Goal: Task Accomplishment & Management: Manage account settings

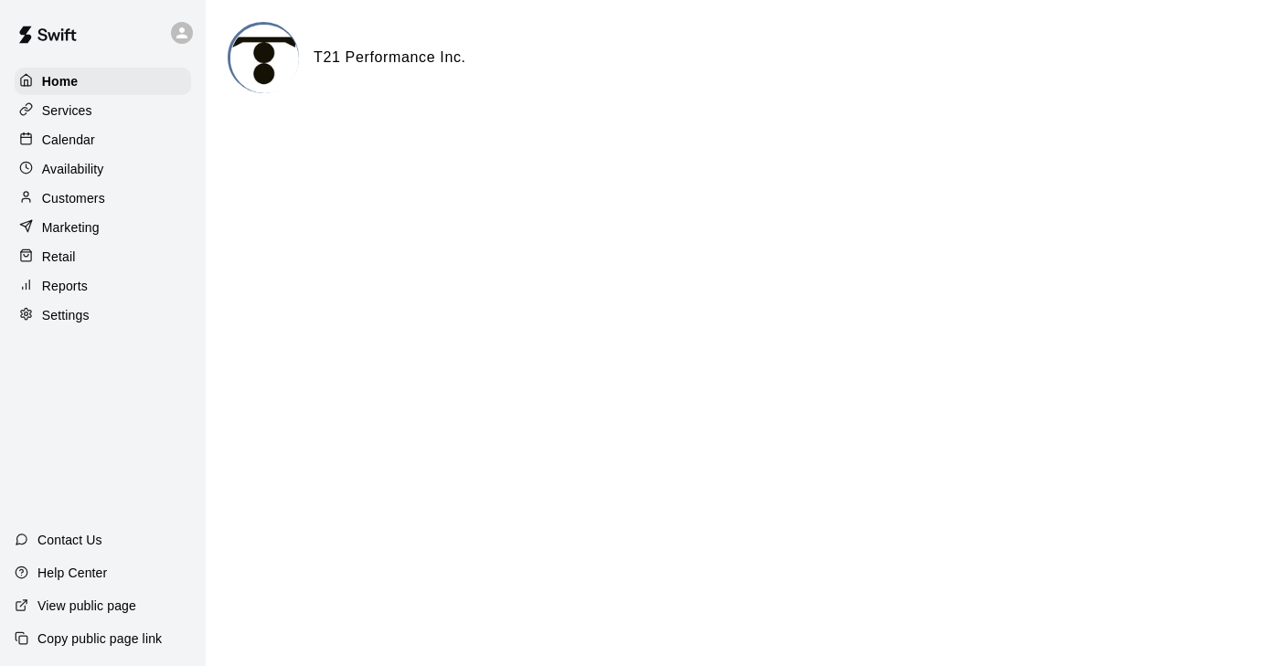
click at [129, 136] on div "Calendar" at bounding box center [103, 139] width 176 height 27
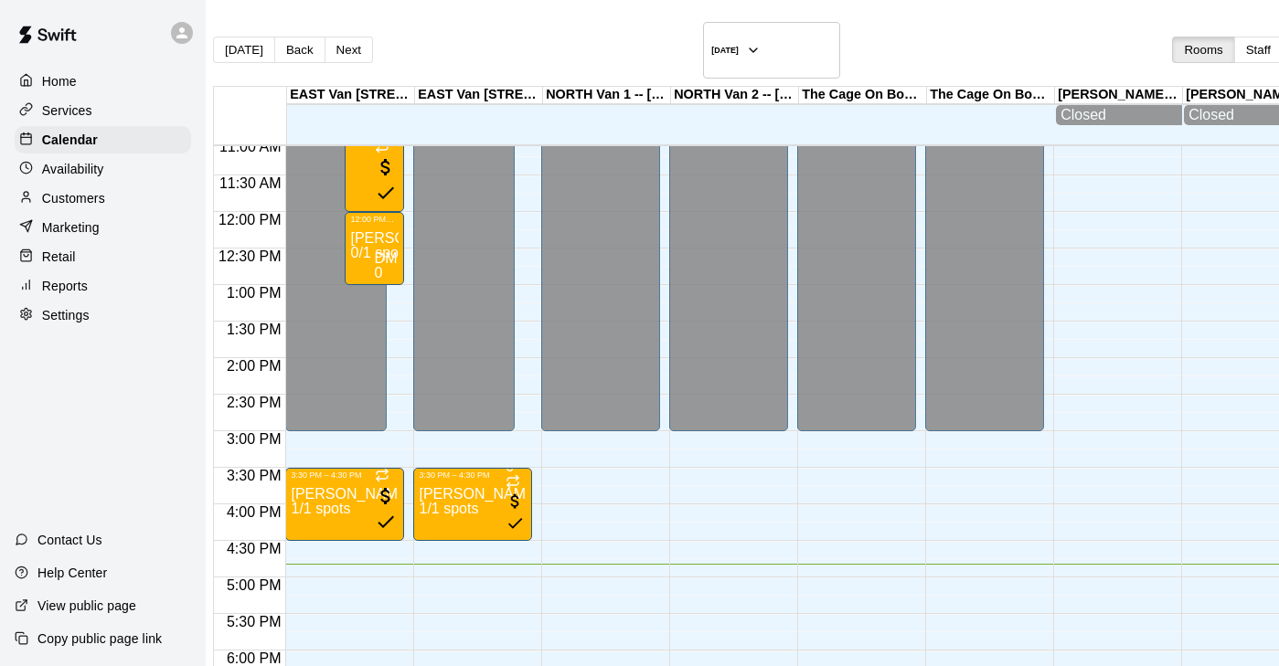
scroll to position [808, 0]
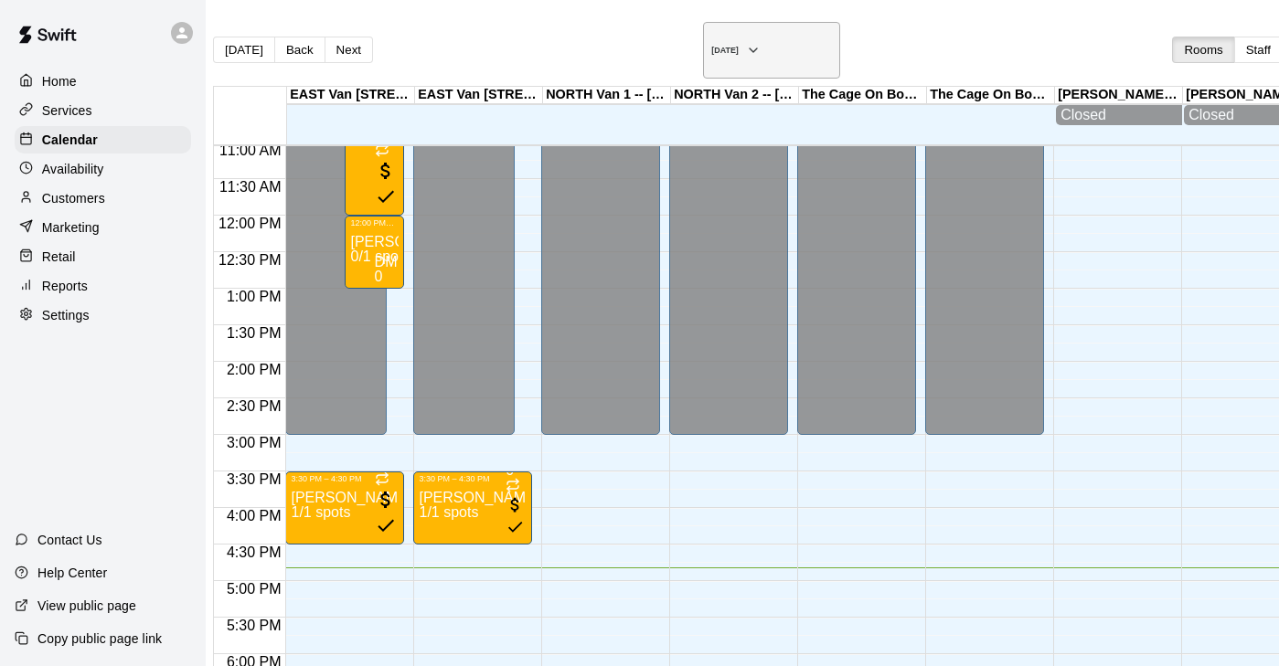
click at [725, 31] on button "[DATE]" at bounding box center [771, 50] width 137 height 57
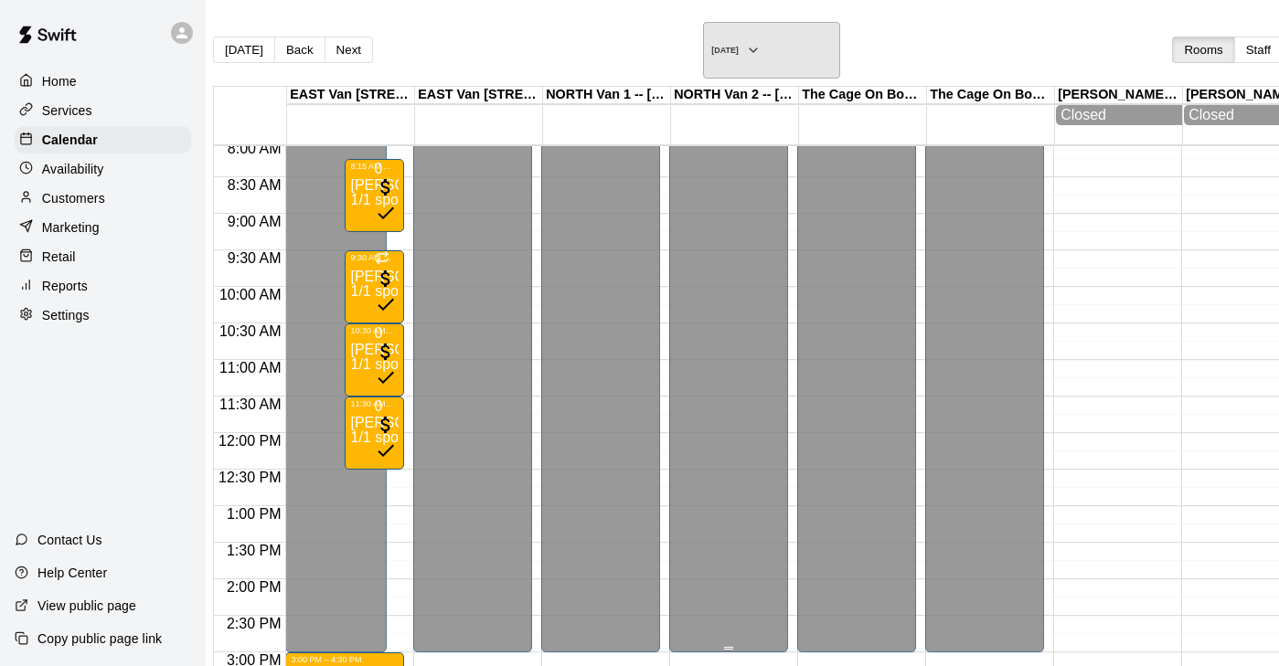
scroll to position [582, 0]
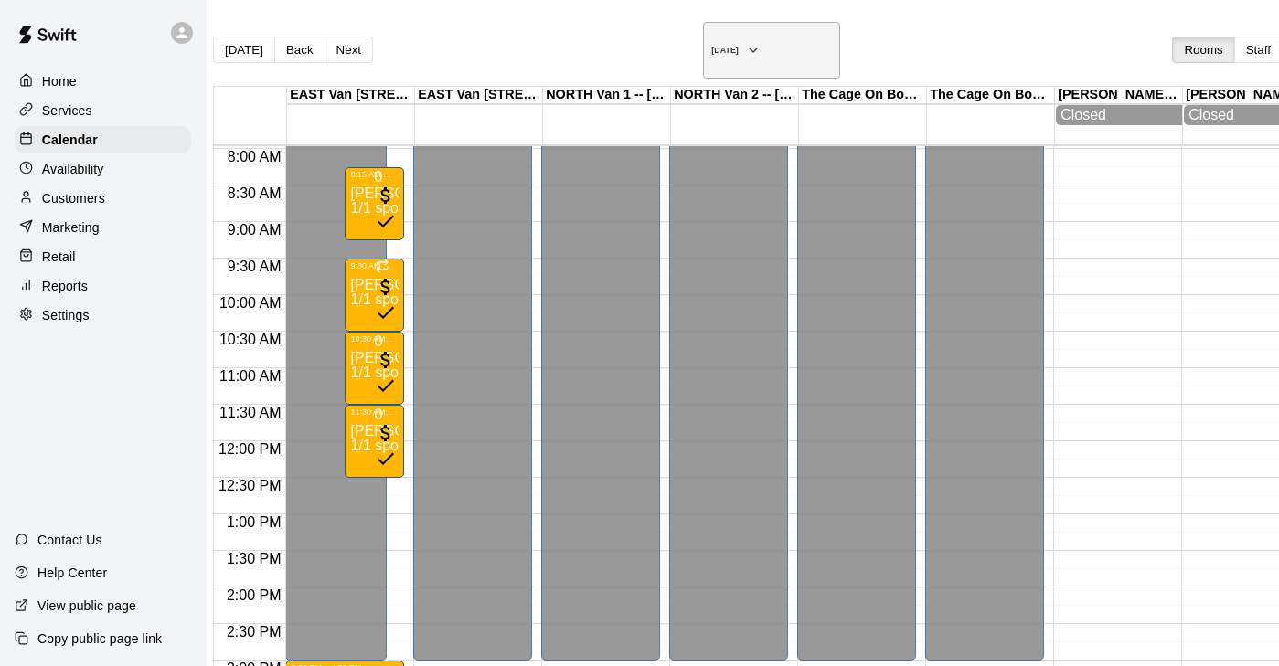
click at [703, 52] on button "[DATE]" at bounding box center [771, 50] width 137 height 57
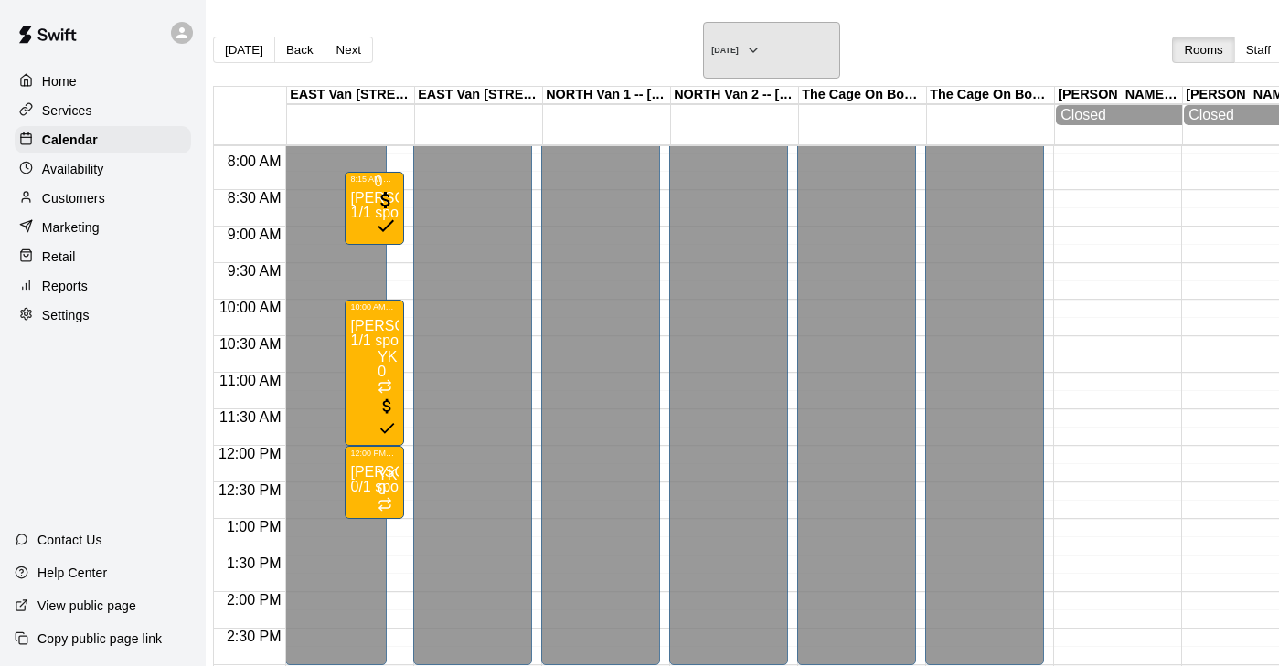
scroll to position [575, 0]
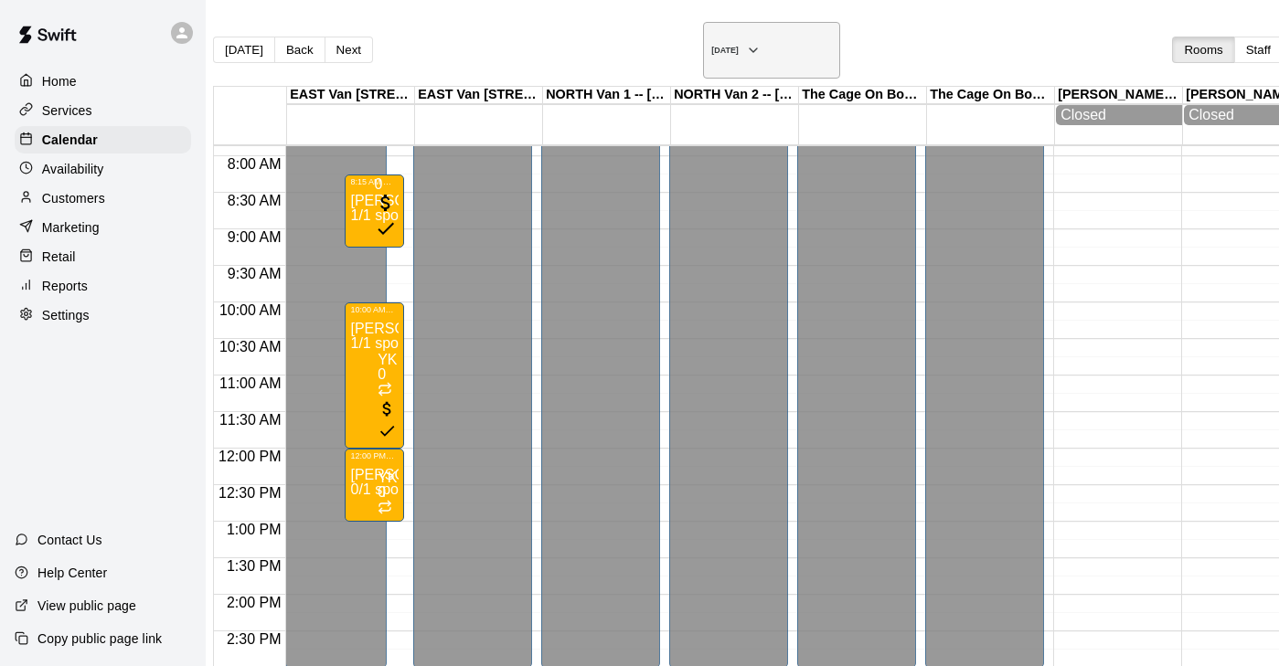
click at [749, 48] on icon "button" at bounding box center [752, 50] width 7 height 4
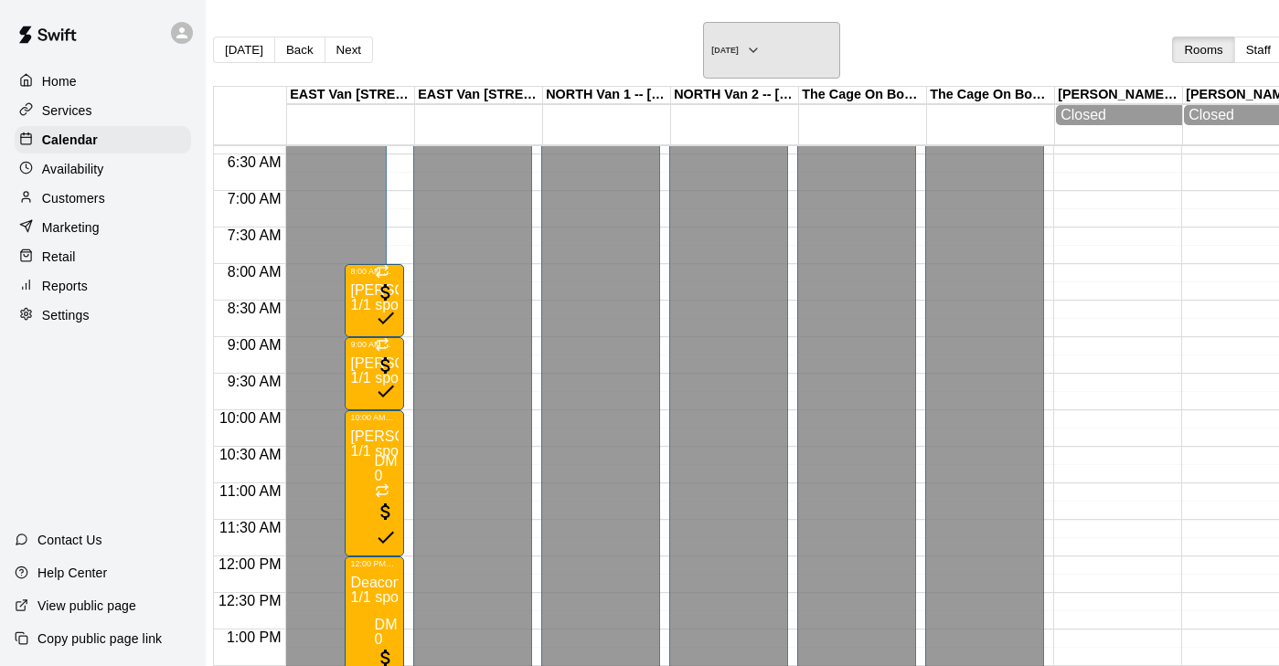
scroll to position [462, 0]
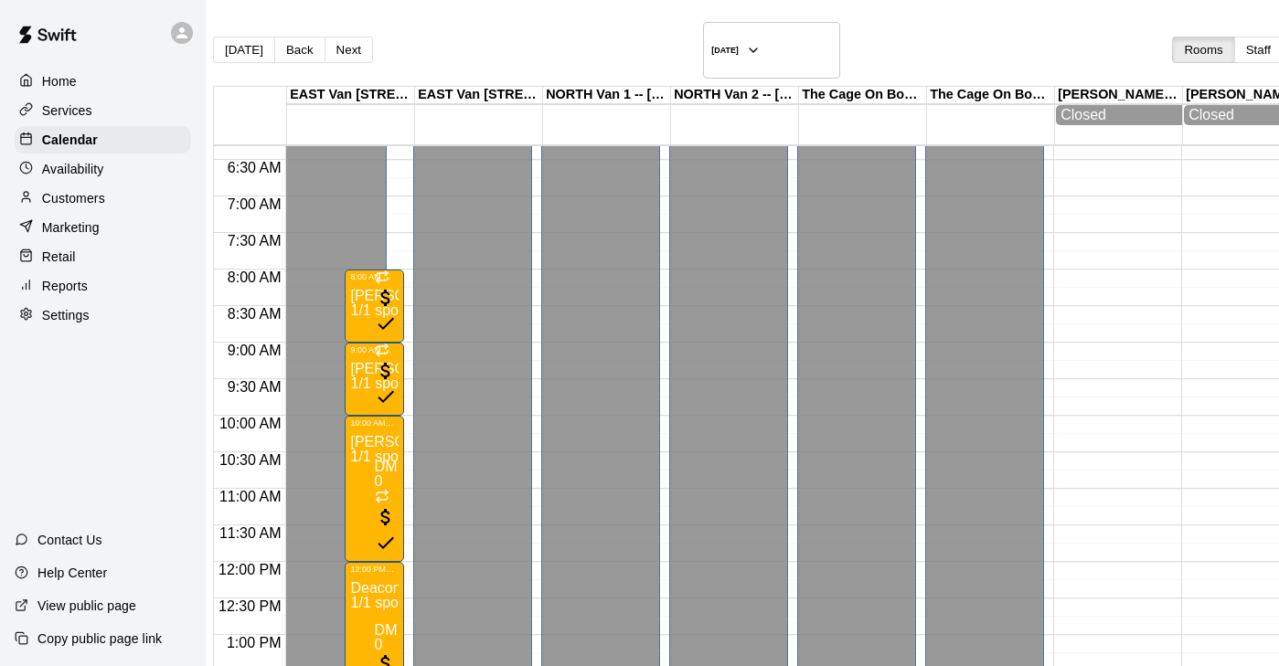
click at [86, 197] on p "Customers" at bounding box center [73, 198] width 63 height 18
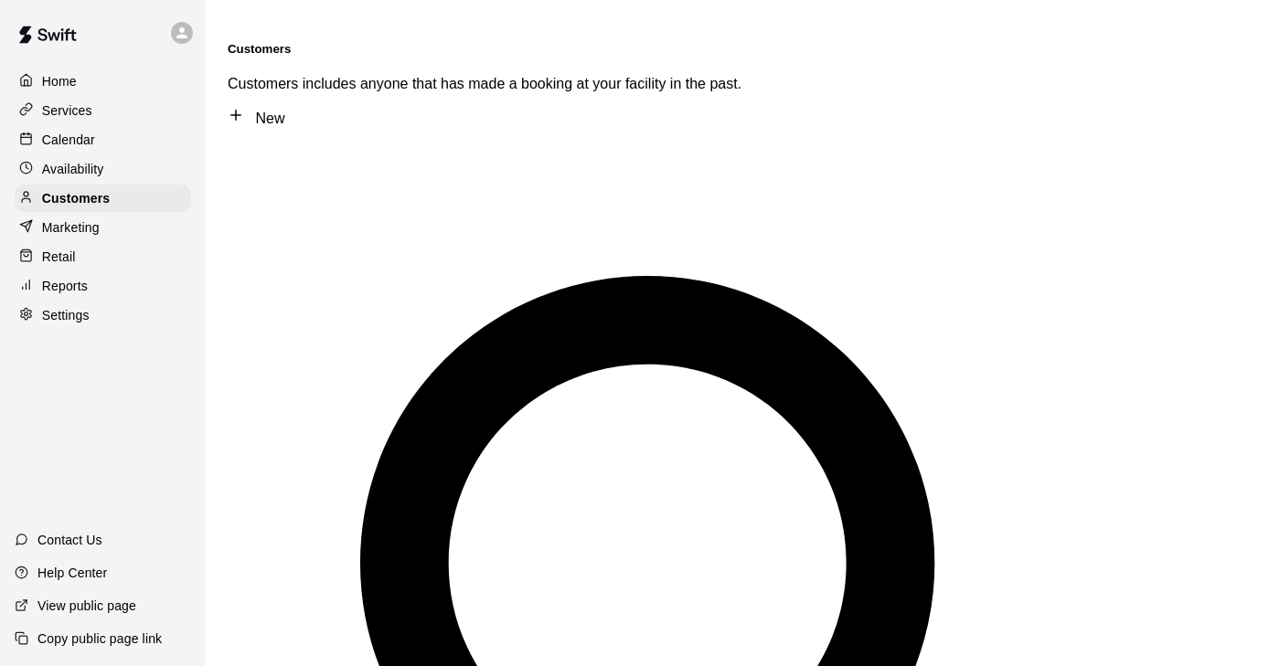
click at [90, 116] on p "Services" at bounding box center [67, 110] width 50 height 18
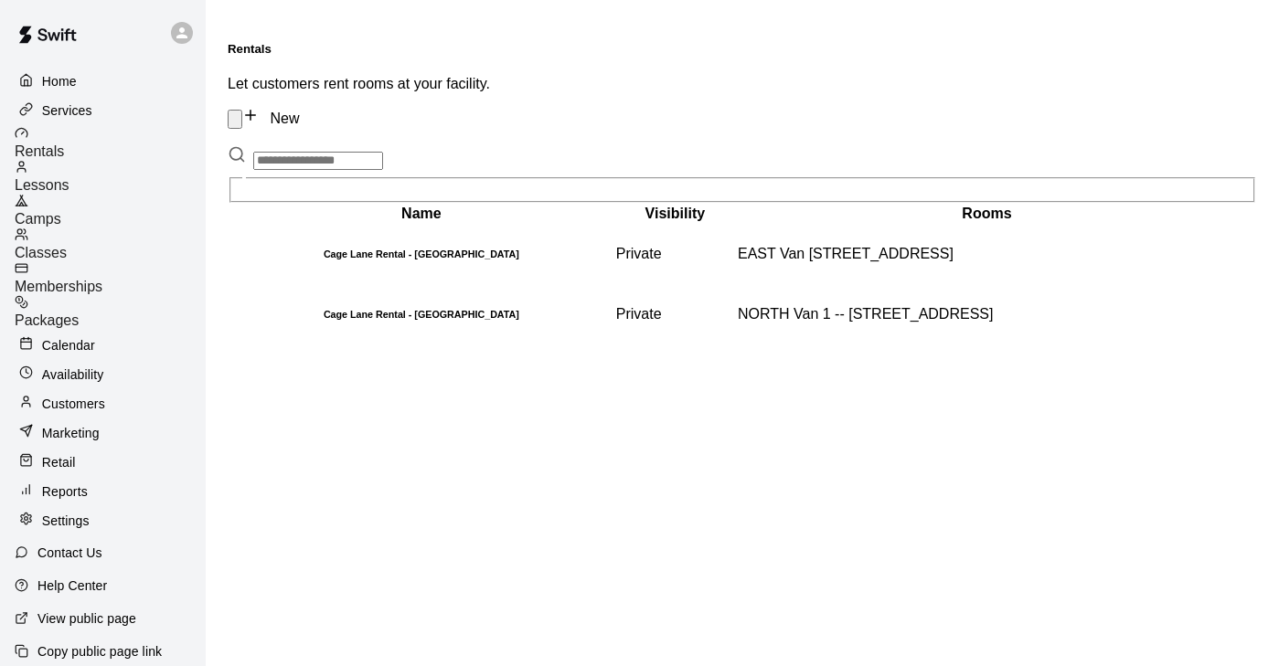
click at [102, 279] on span "Memberships" at bounding box center [59, 287] width 88 height 16
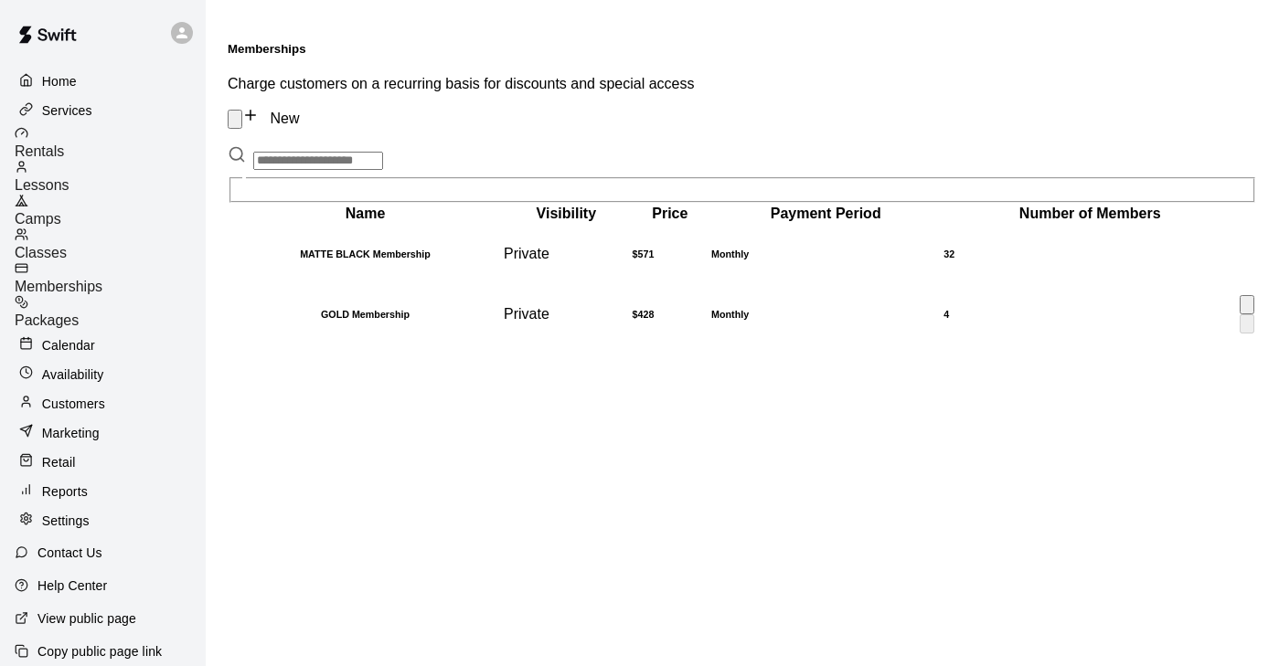
click at [428, 313] on th "GOLD Membership" at bounding box center [364, 314] width 271 height 58
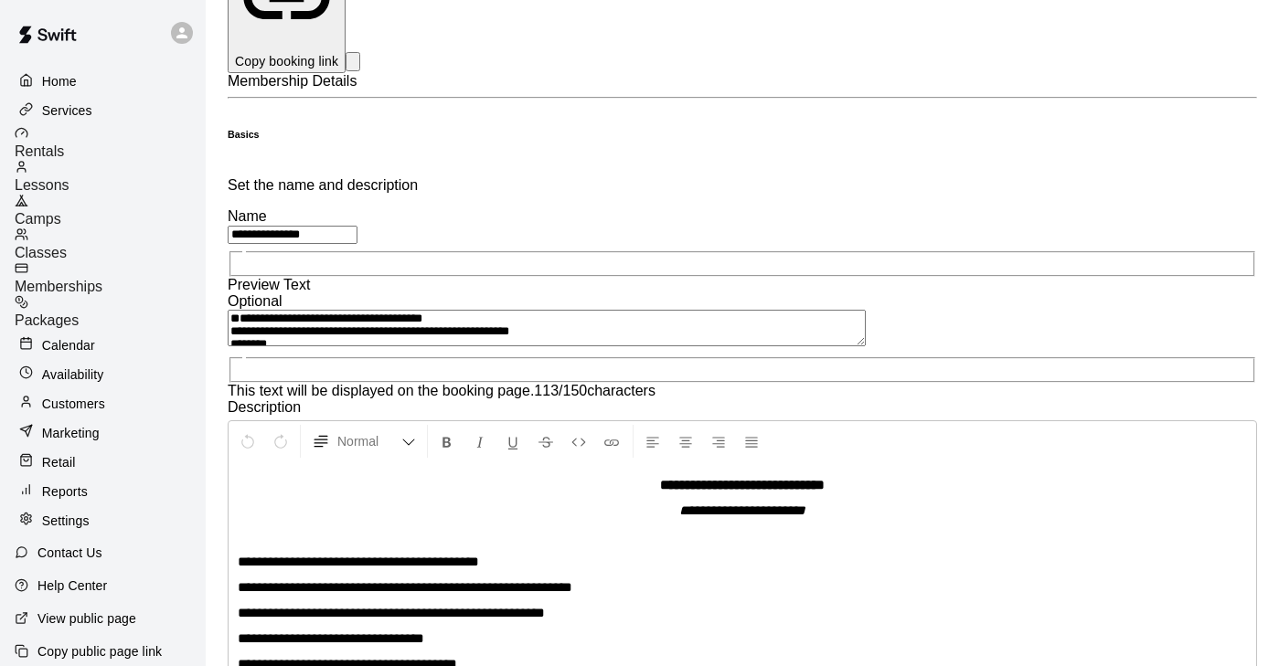
scroll to position [198, 0]
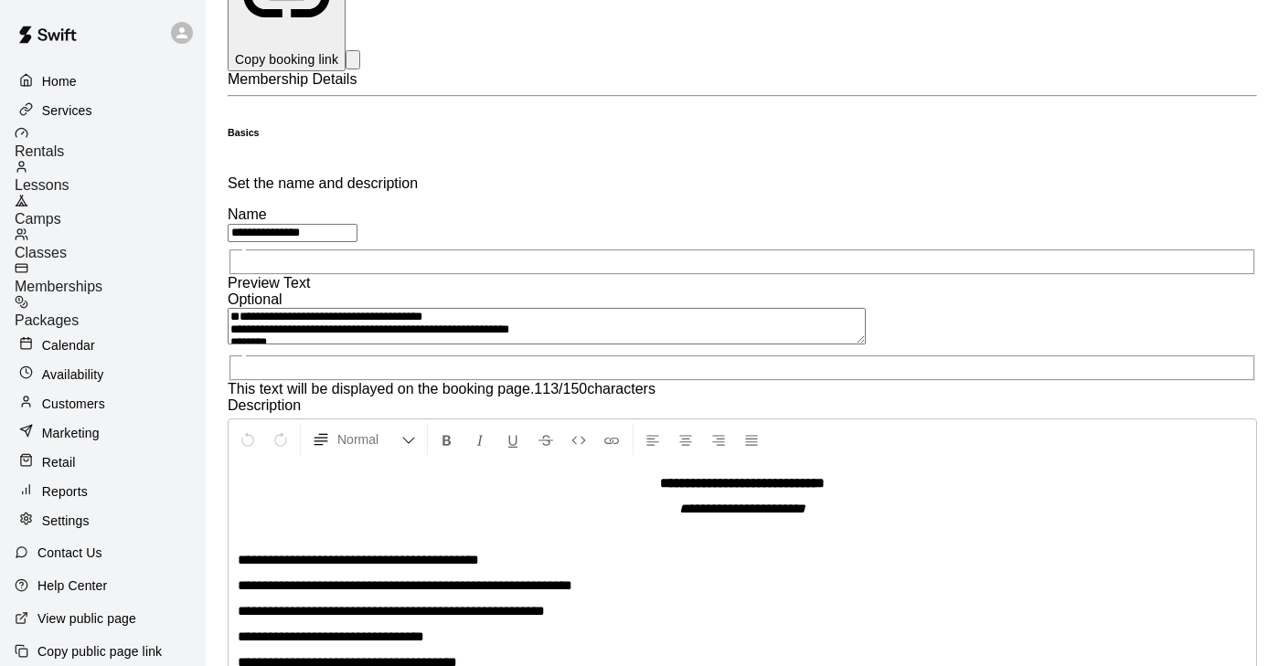
drag, startPoint x: 725, startPoint y: 460, endPoint x: 752, endPoint y: 460, distance: 27.4
click at [455, 432] on icon "Format Bold" at bounding box center [447, 440] width 16 height 16
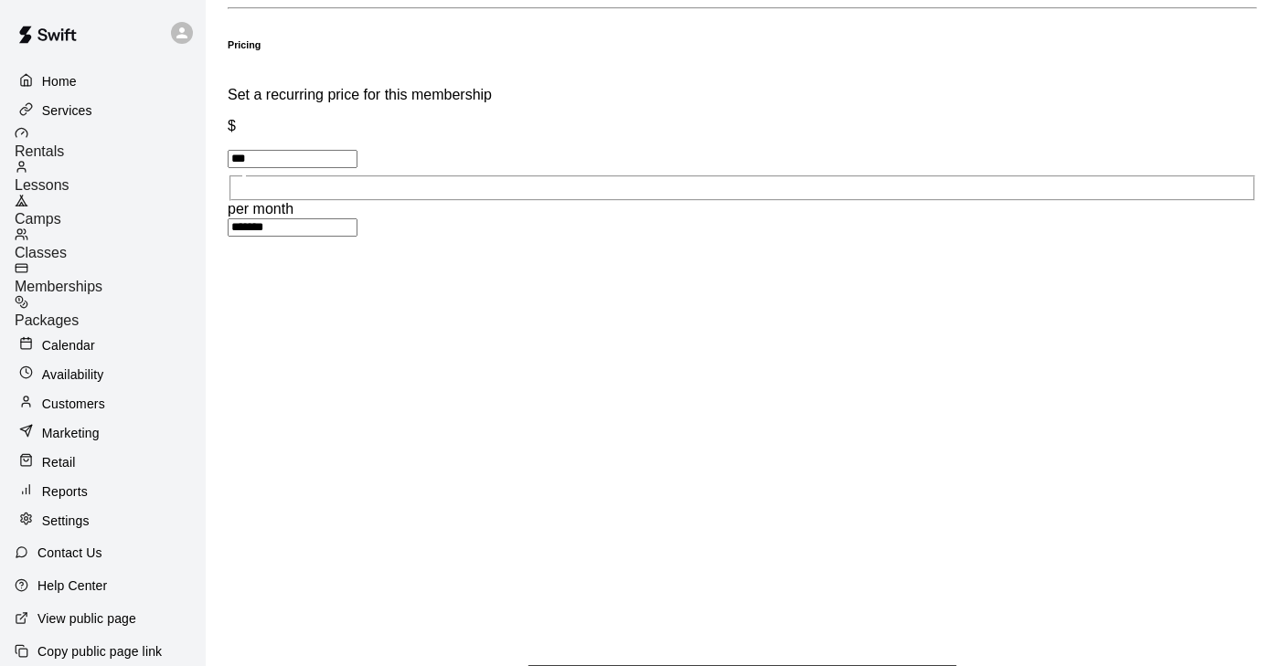
scroll to position [995, 0]
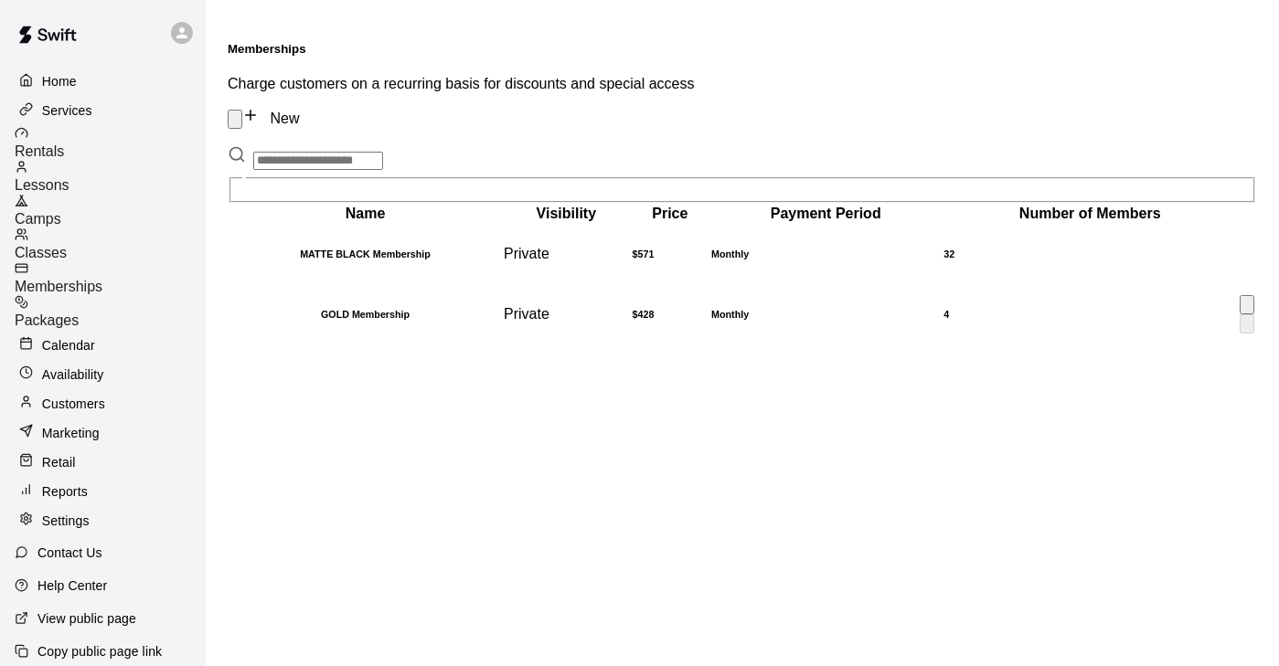
click at [707, 309] on h6 "$428" at bounding box center [669, 314] width 75 height 11
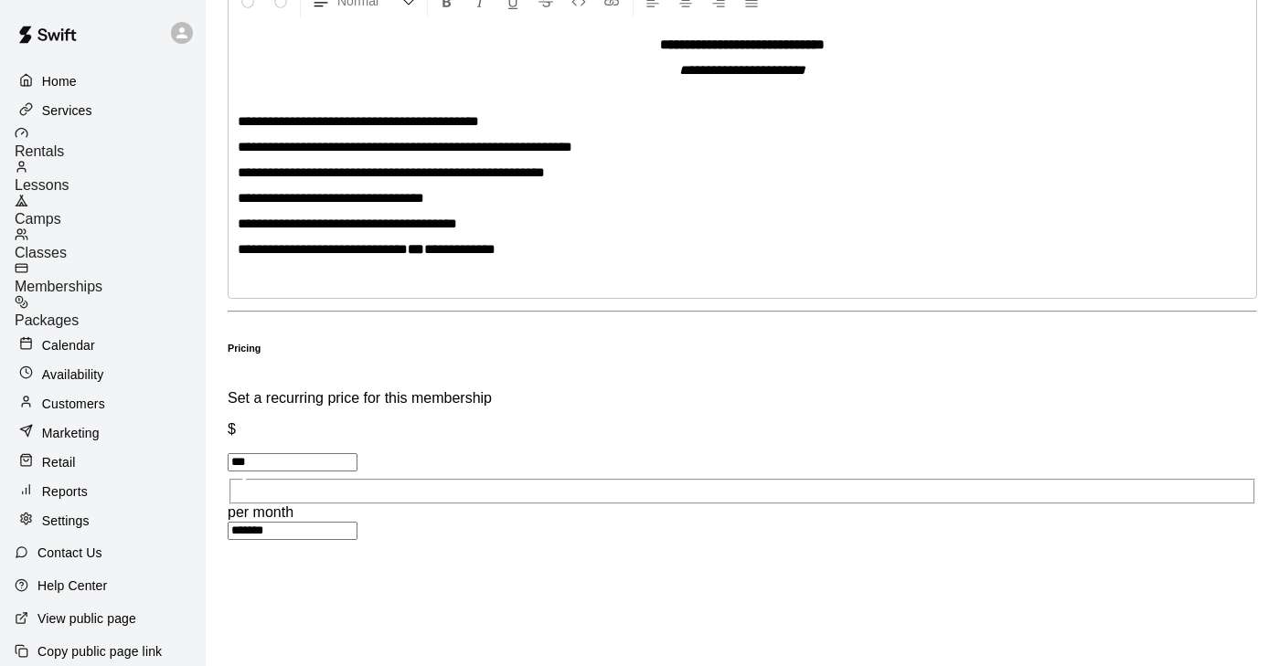
scroll to position [702, 0]
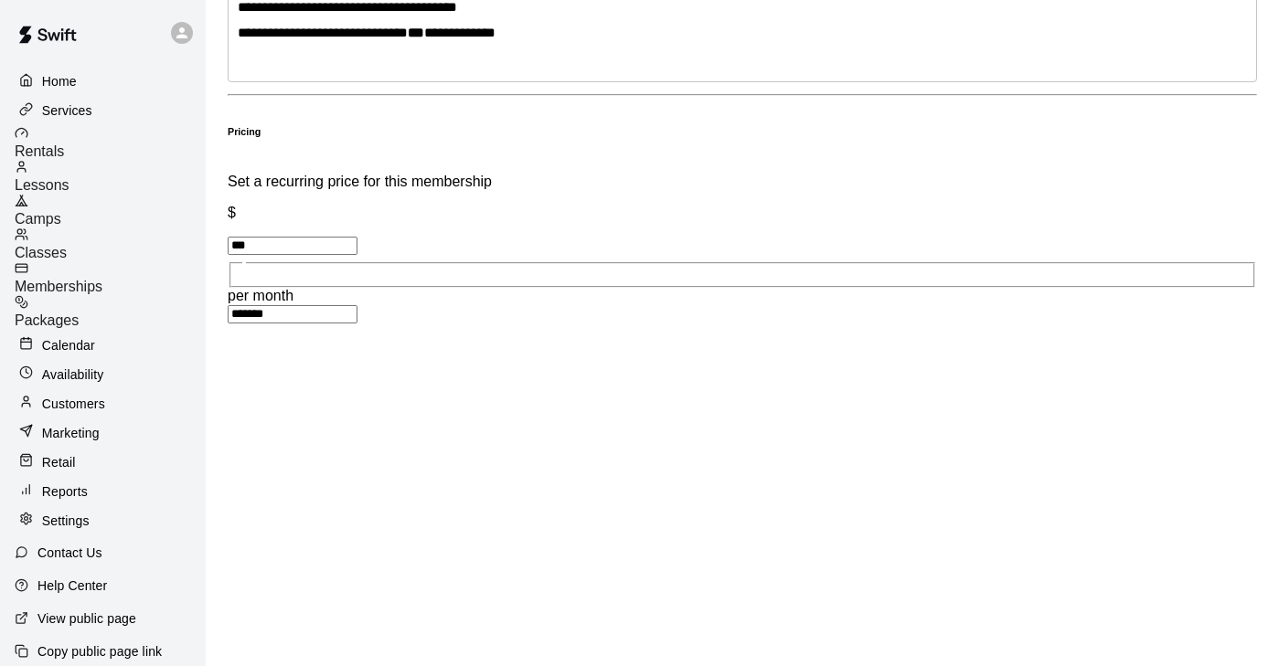
scroll to position [858, 0]
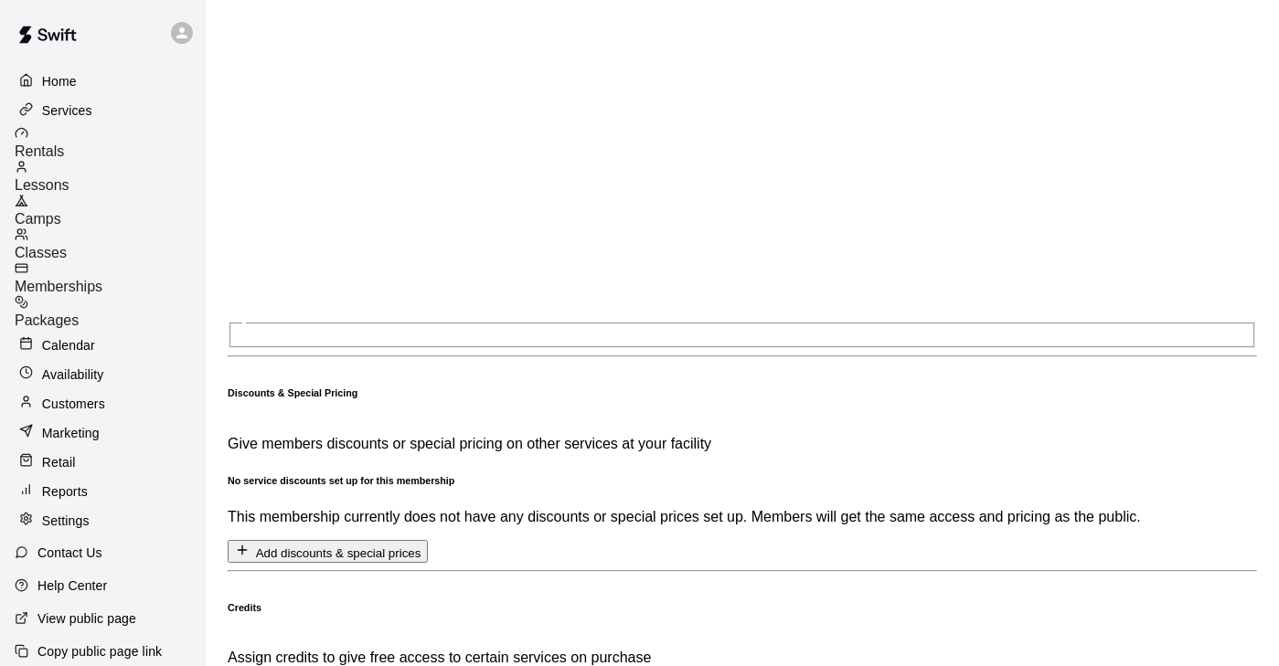
scroll to position [1899, 0]
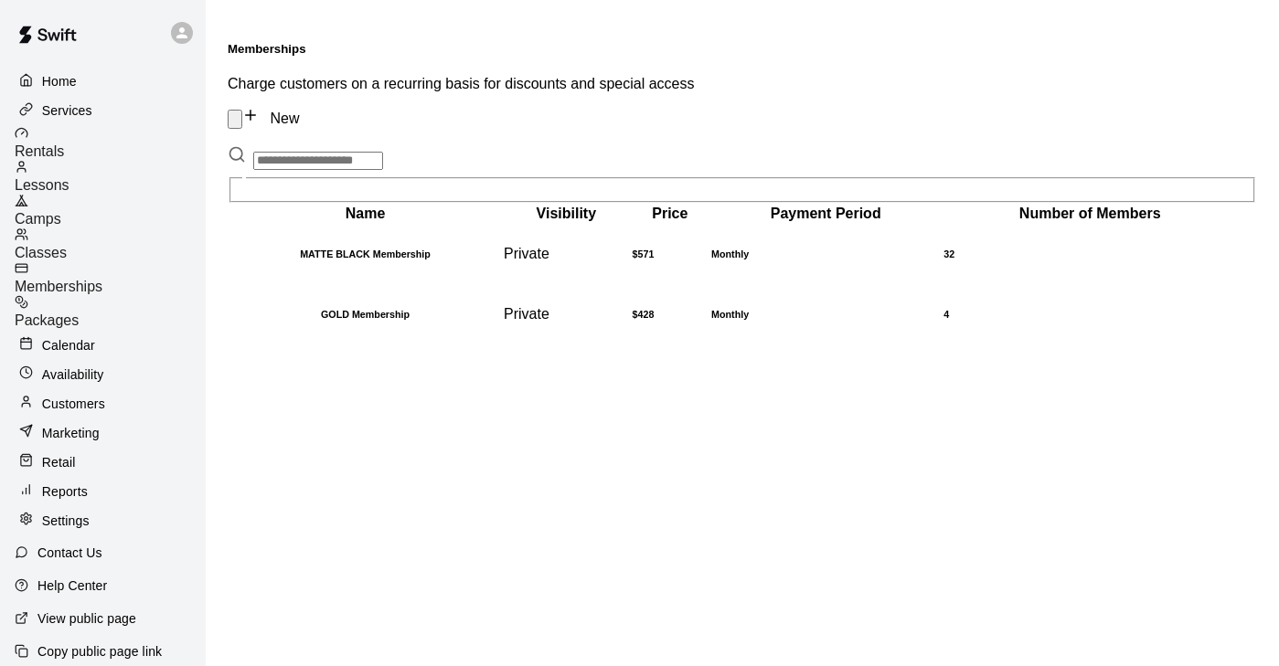
click at [61, 211] on span "Camps" at bounding box center [38, 219] width 47 height 16
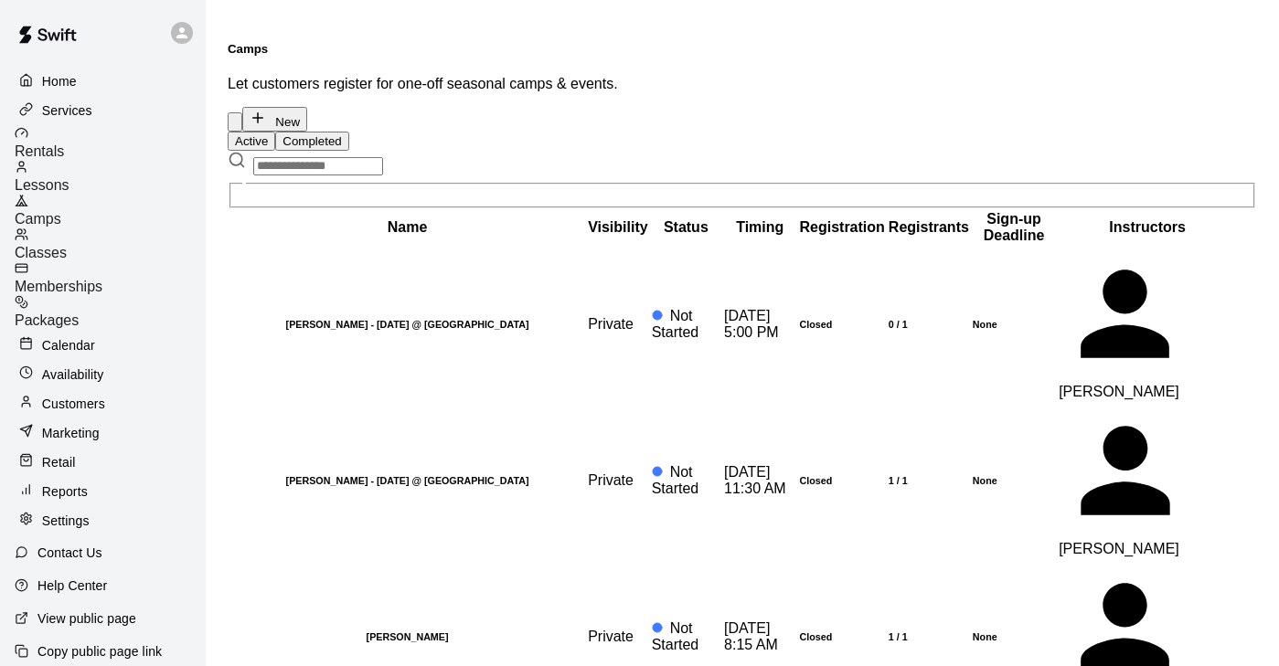
click at [266, 110] on icon "button" at bounding box center [258, 118] width 16 height 16
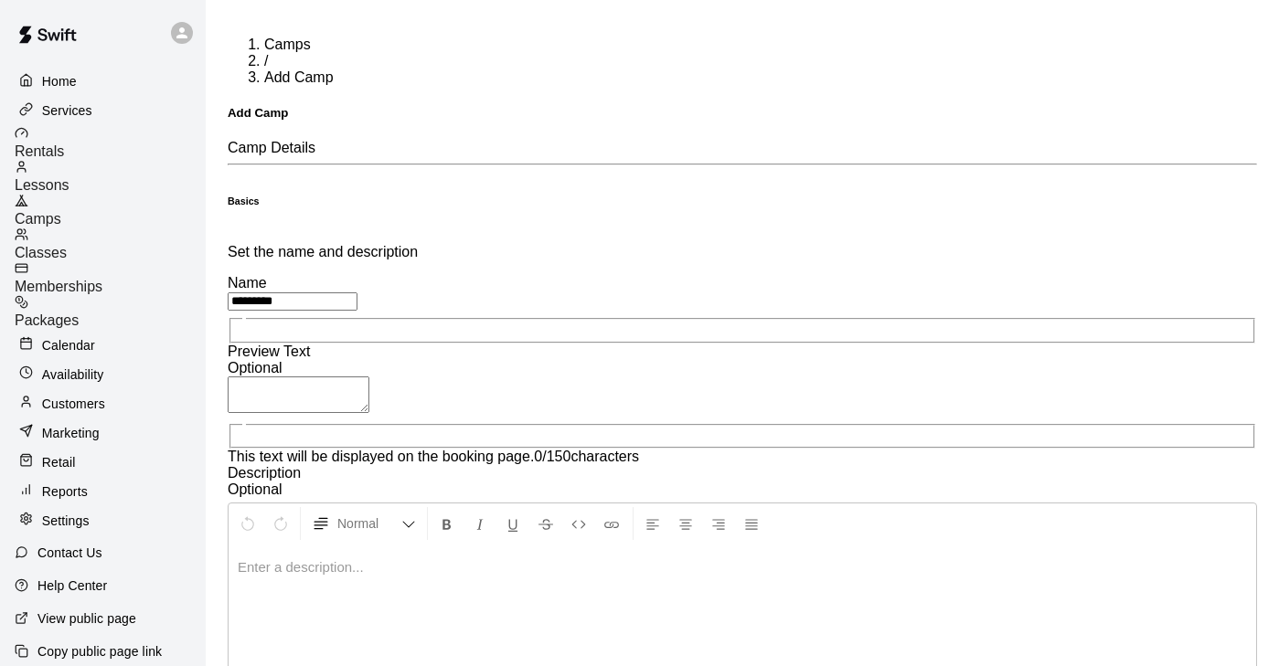
type input "*********"
click at [369, 377] on textarea at bounding box center [299, 395] width 142 height 37
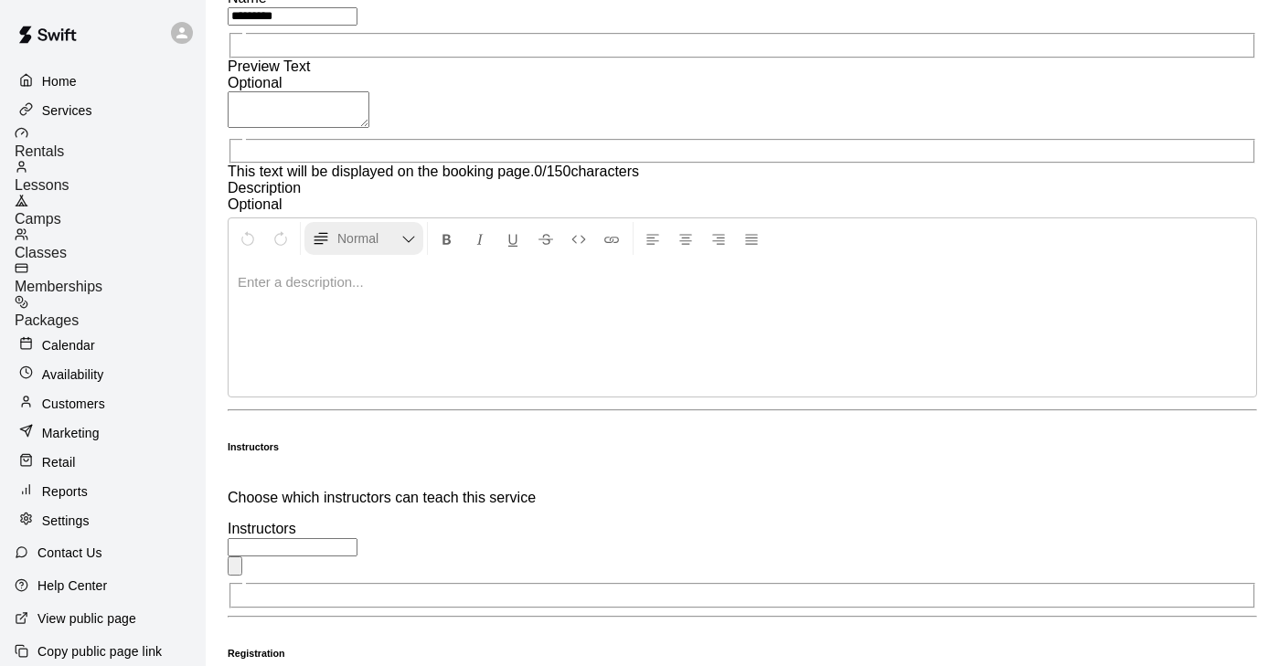
scroll to position [288, 0]
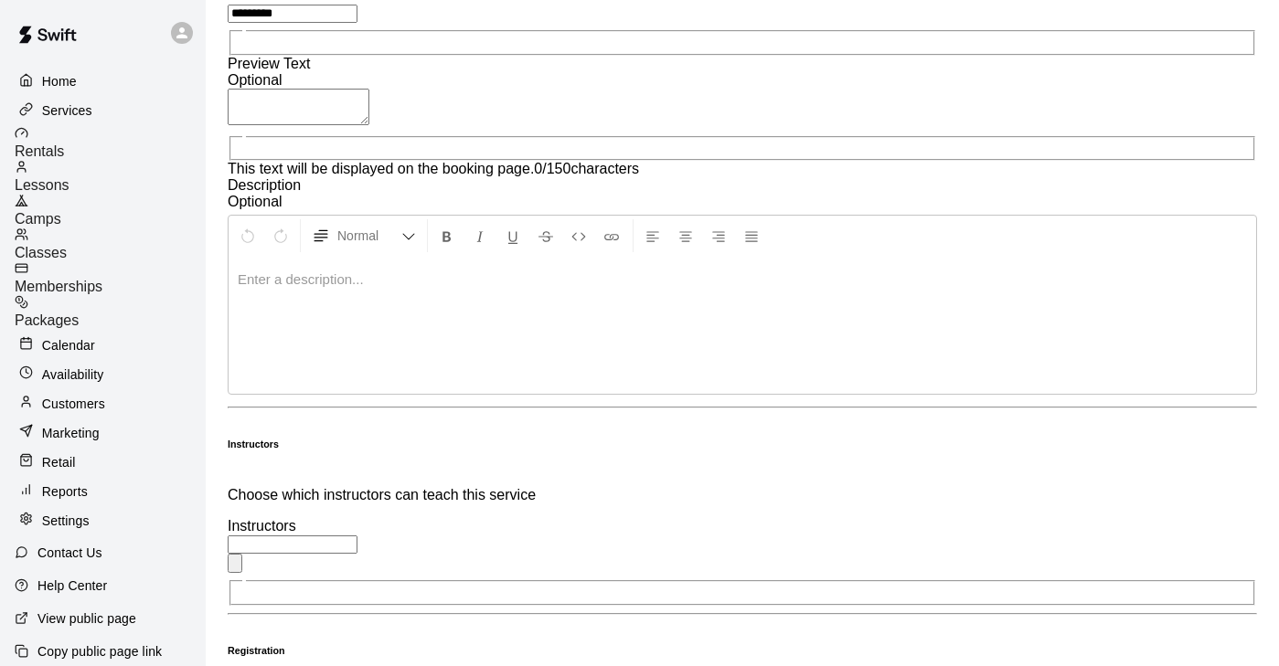
click at [357, 536] on input "text" at bounding box center [293, 545] width 130 height 18
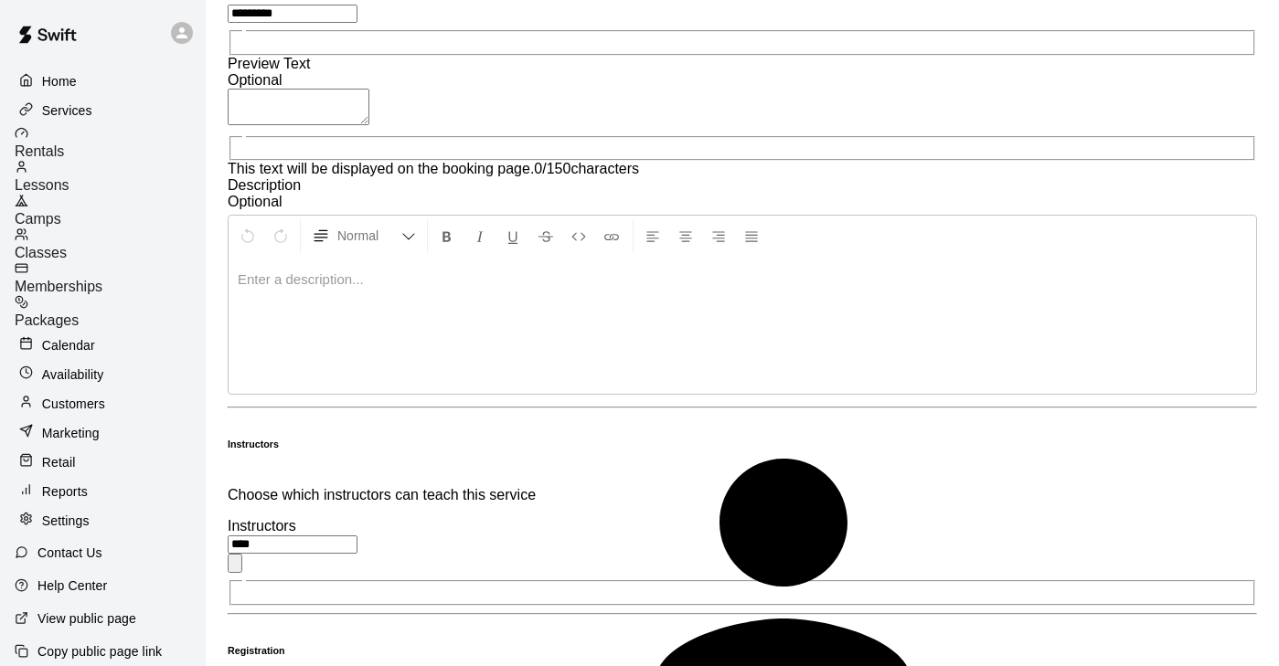
type input "*****"
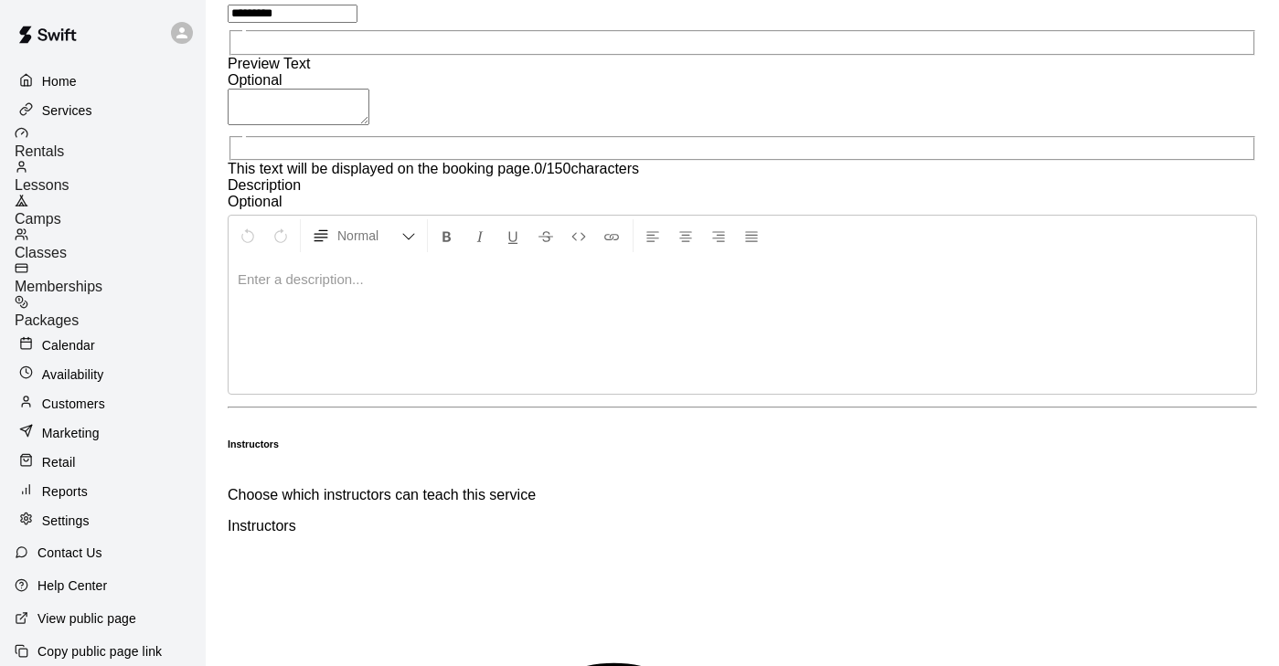
type input "*"
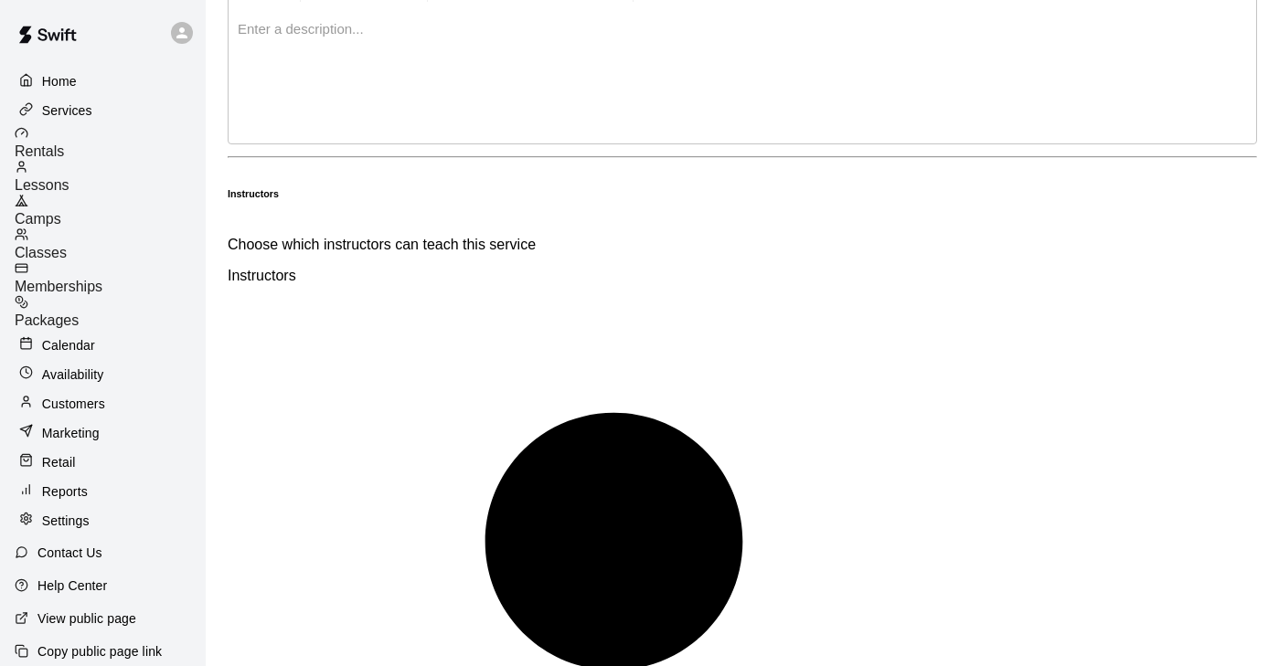
scroll to position [529, 0]
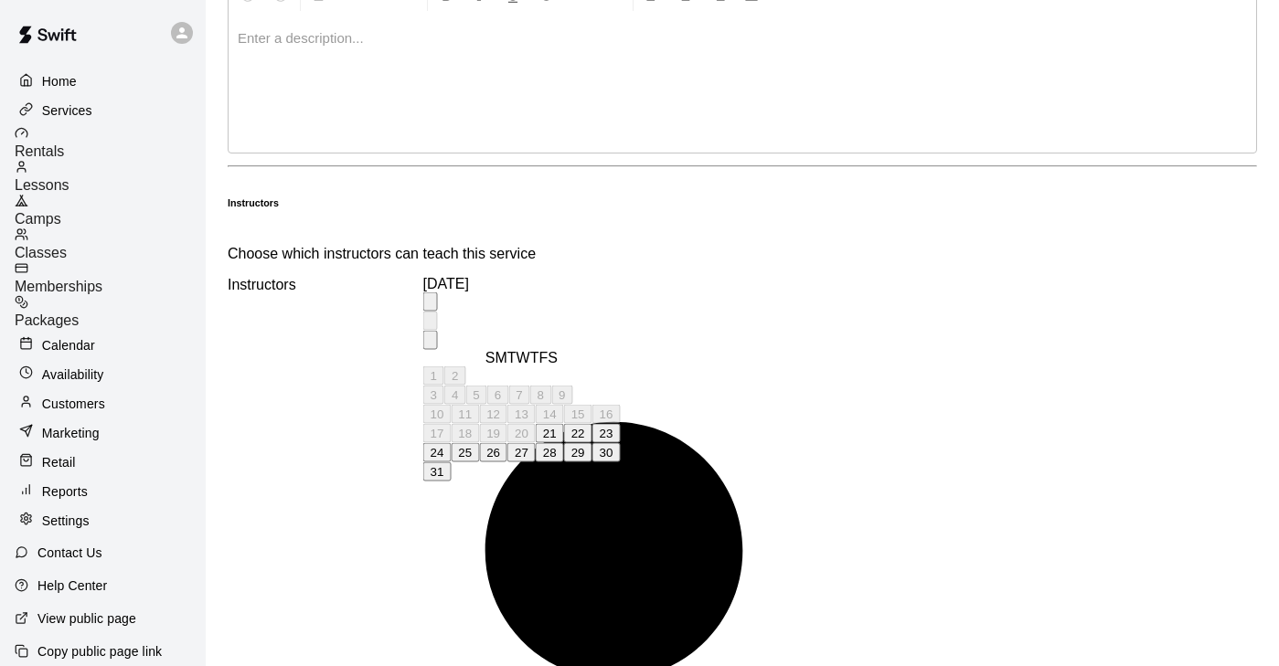
click at [564, 462] on button "28" at bounding box center [550, 452] width 28 height 19
type input "**********"
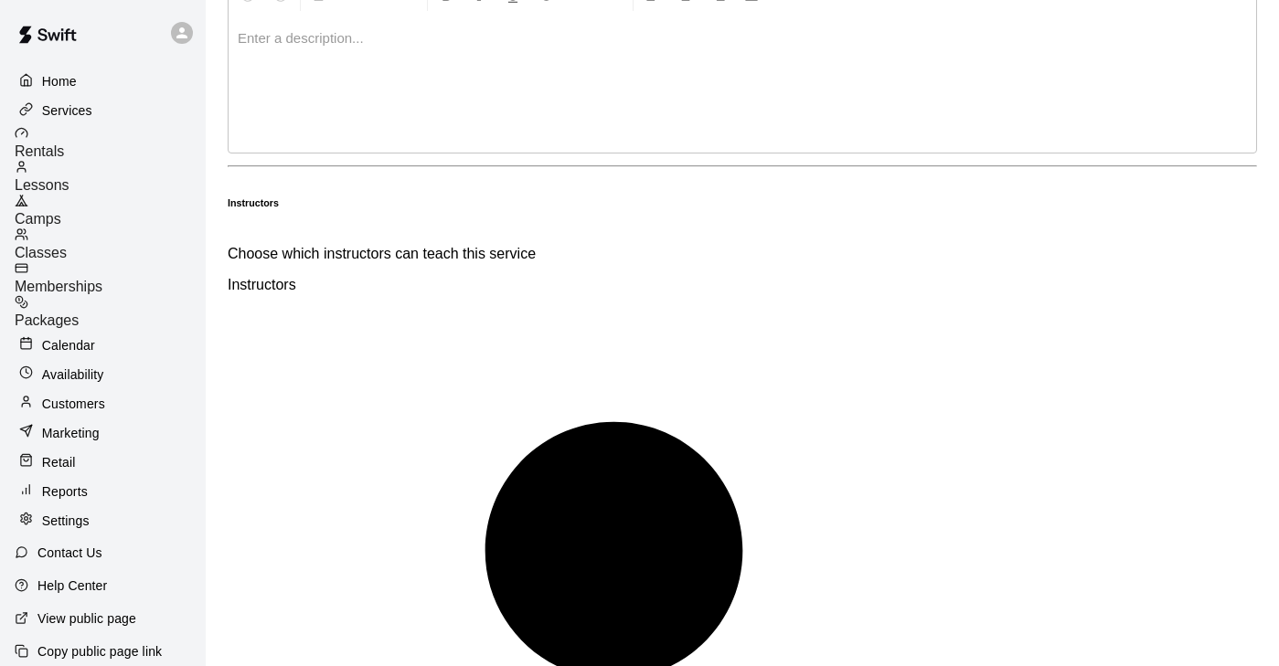
type input "********"
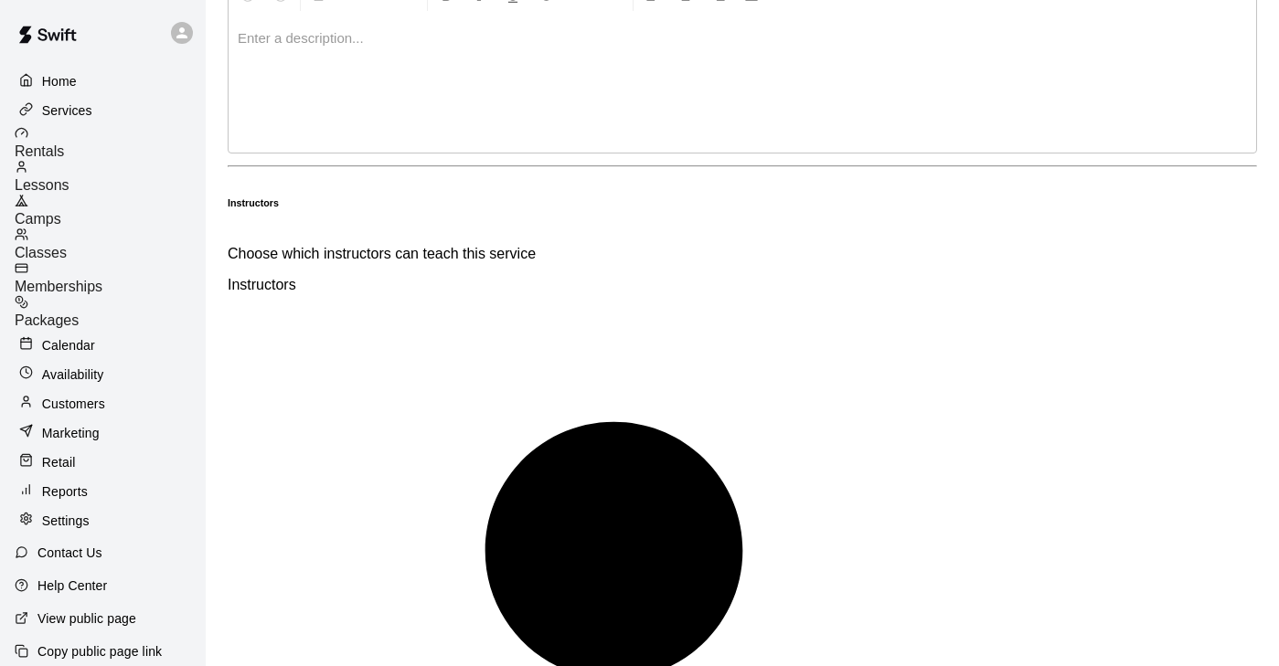
type input "********"
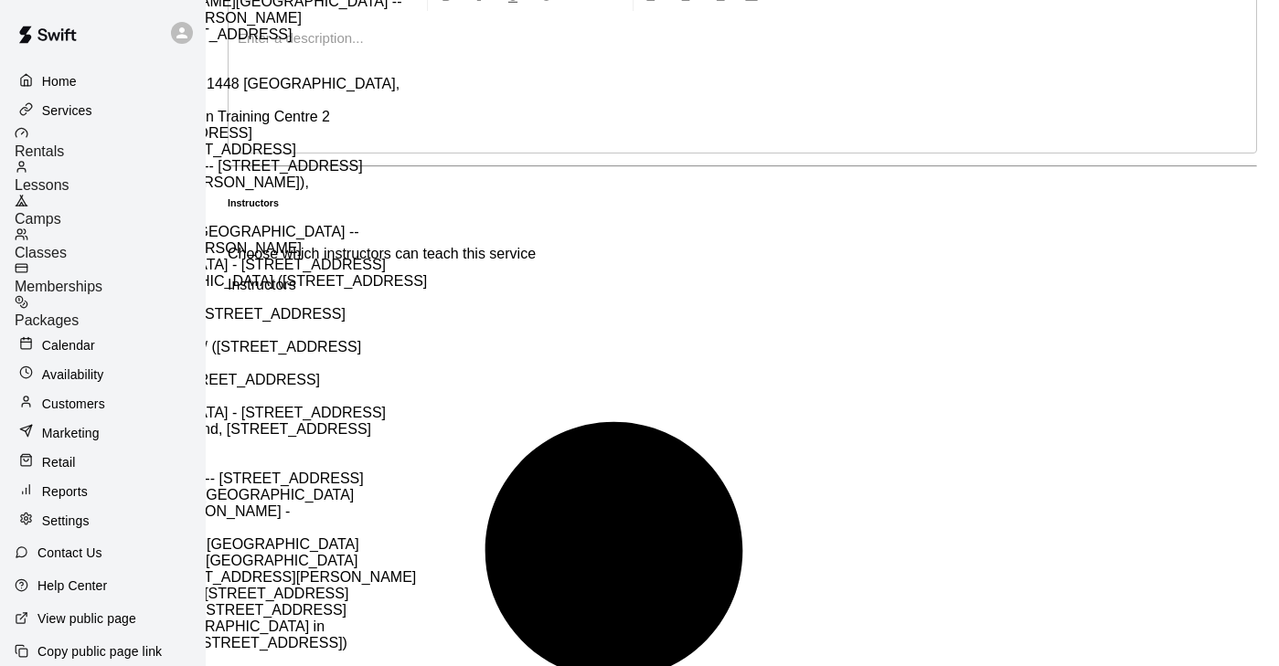
scroll to position [0, 0]
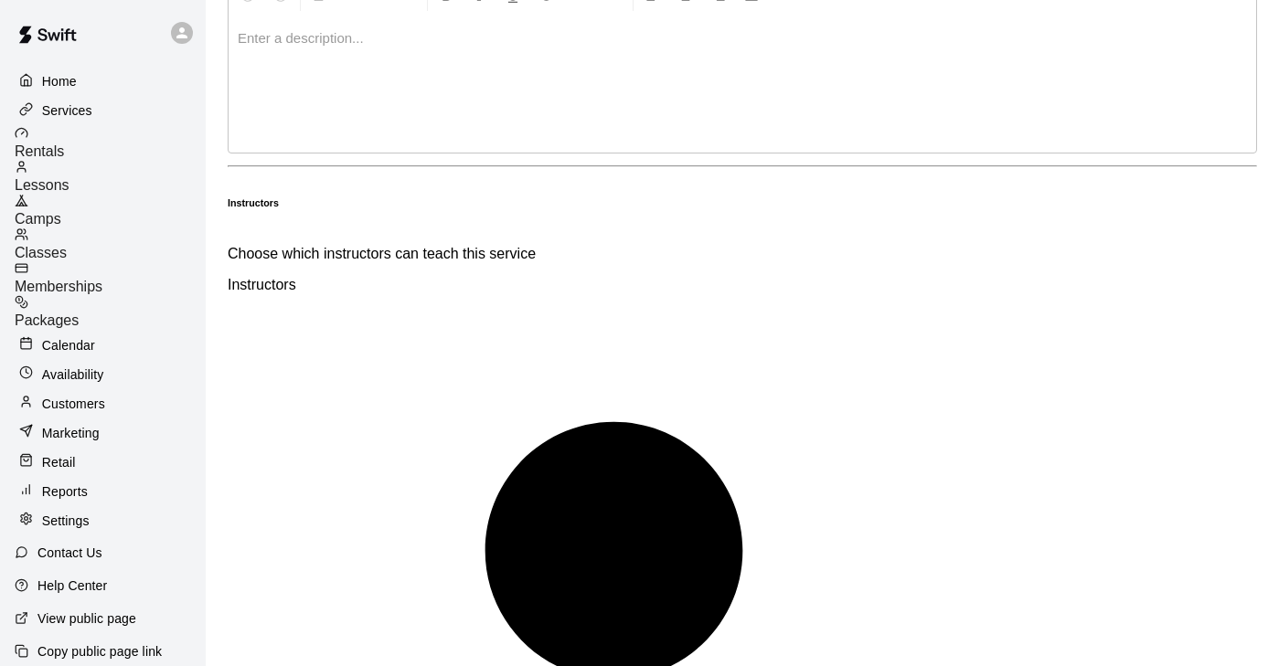
type input "********"
click at [433, 72] on li "EAST Van [STREET_ADDRESS]" at bounding box center [235, 64] width 397 height 16
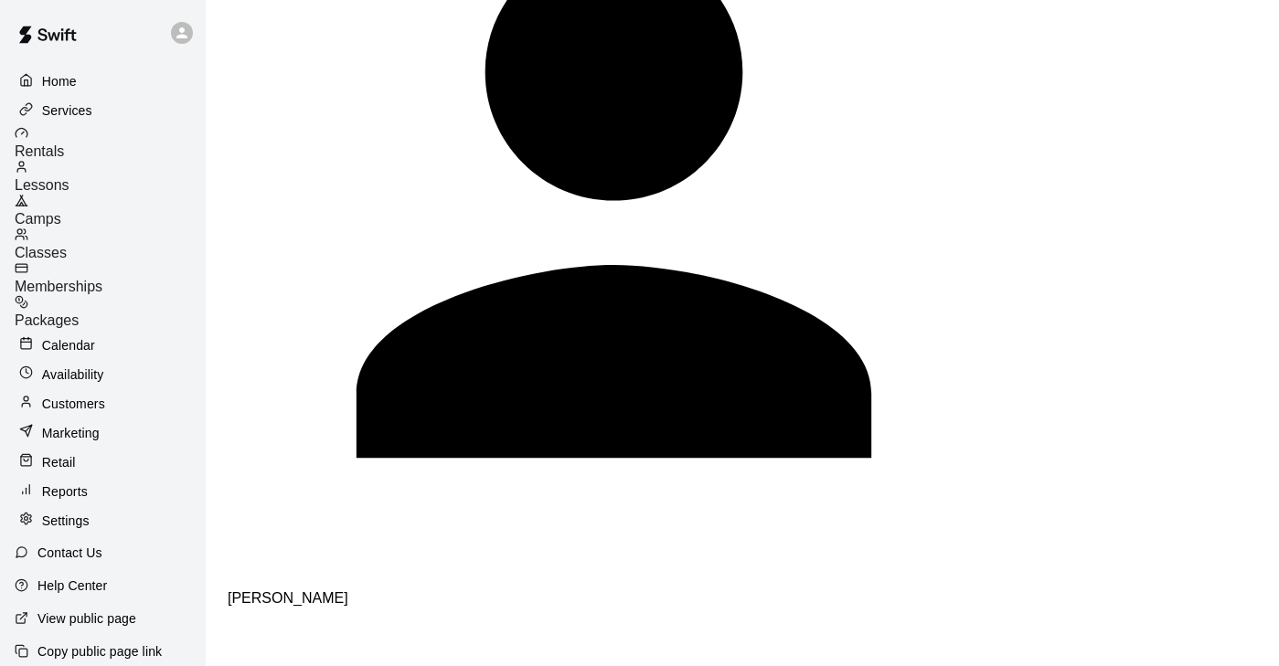
scroll to position [1007, 0]
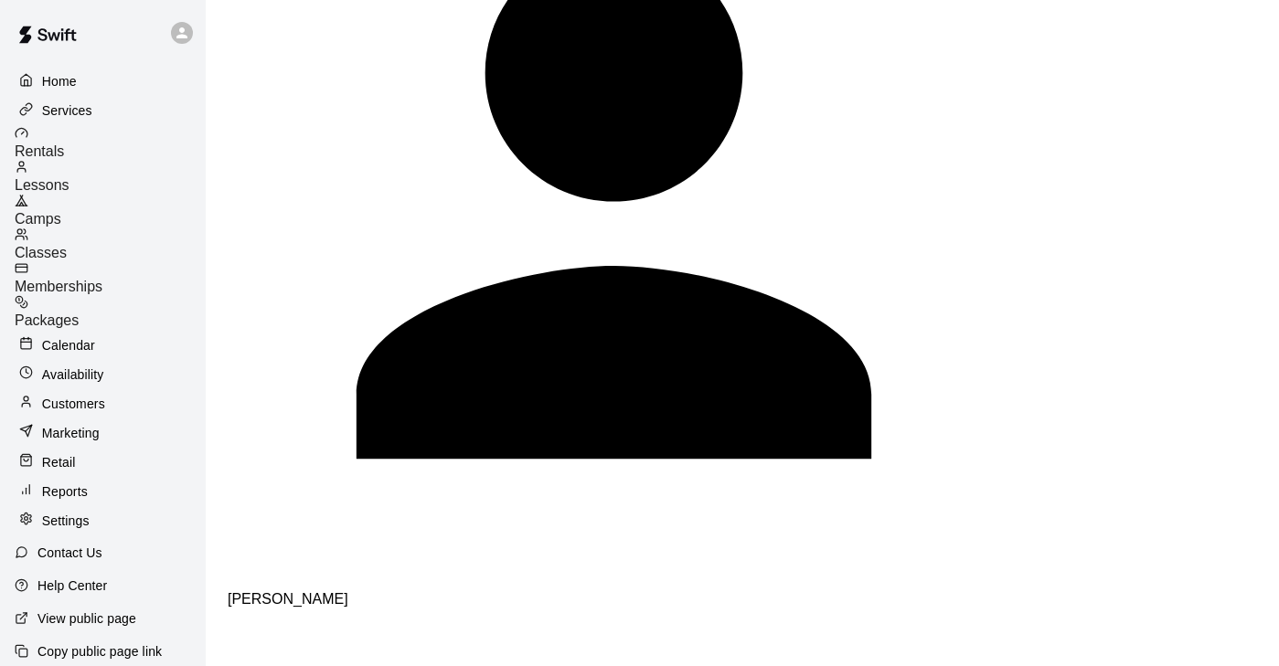
type input "***"
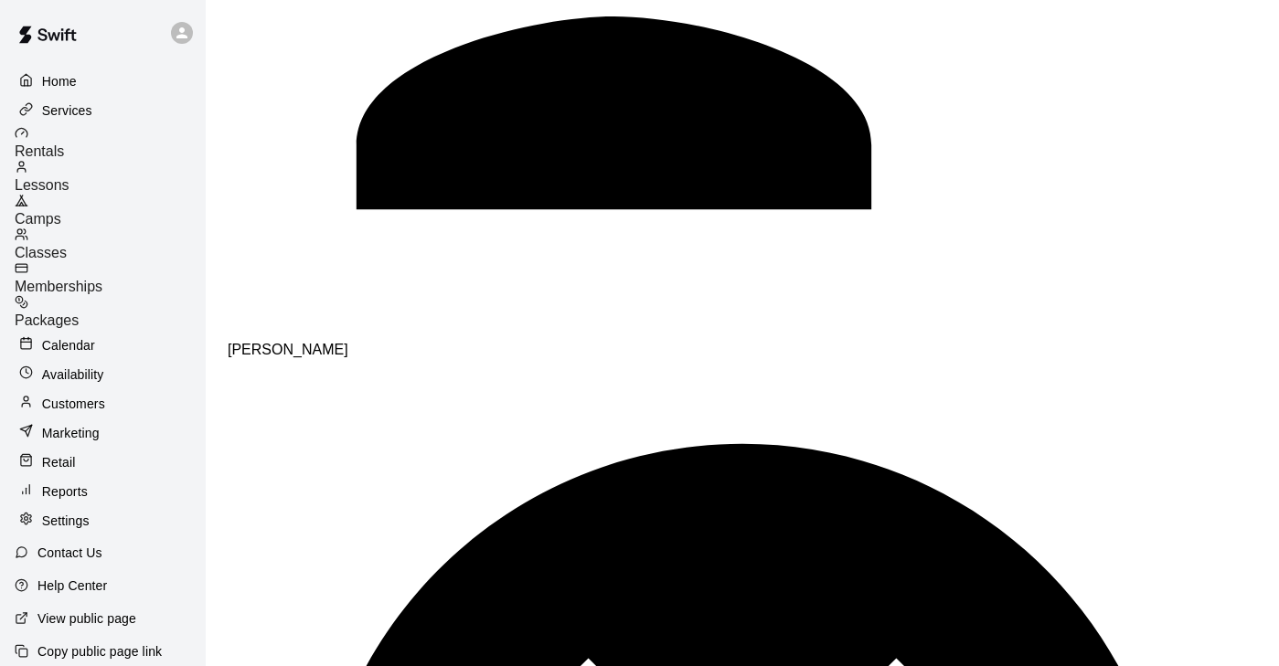
scroll to position [1333, 0]
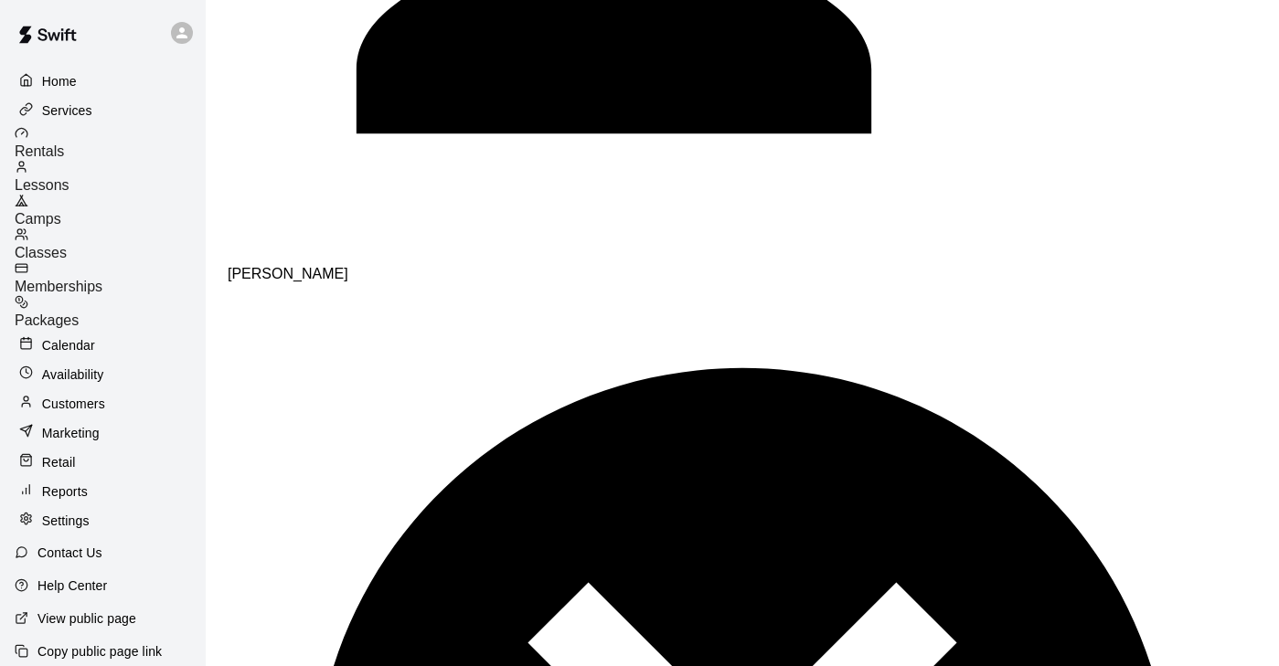
type input "***"
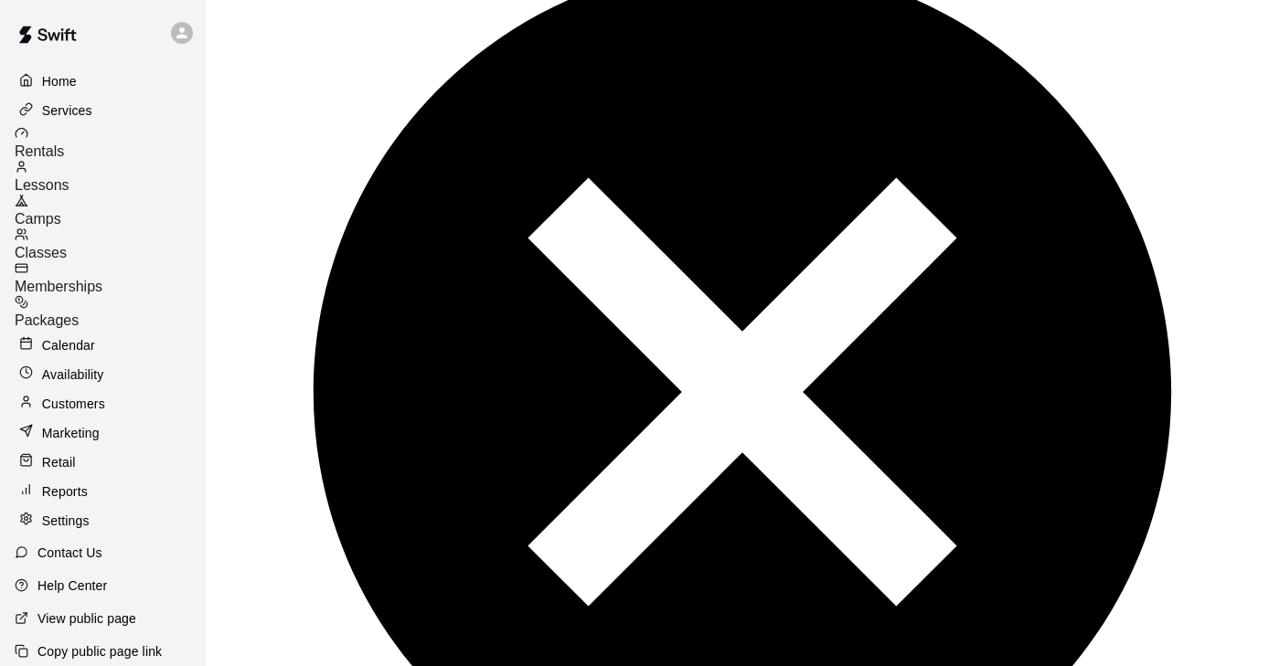
scroll to position [1737, 0]
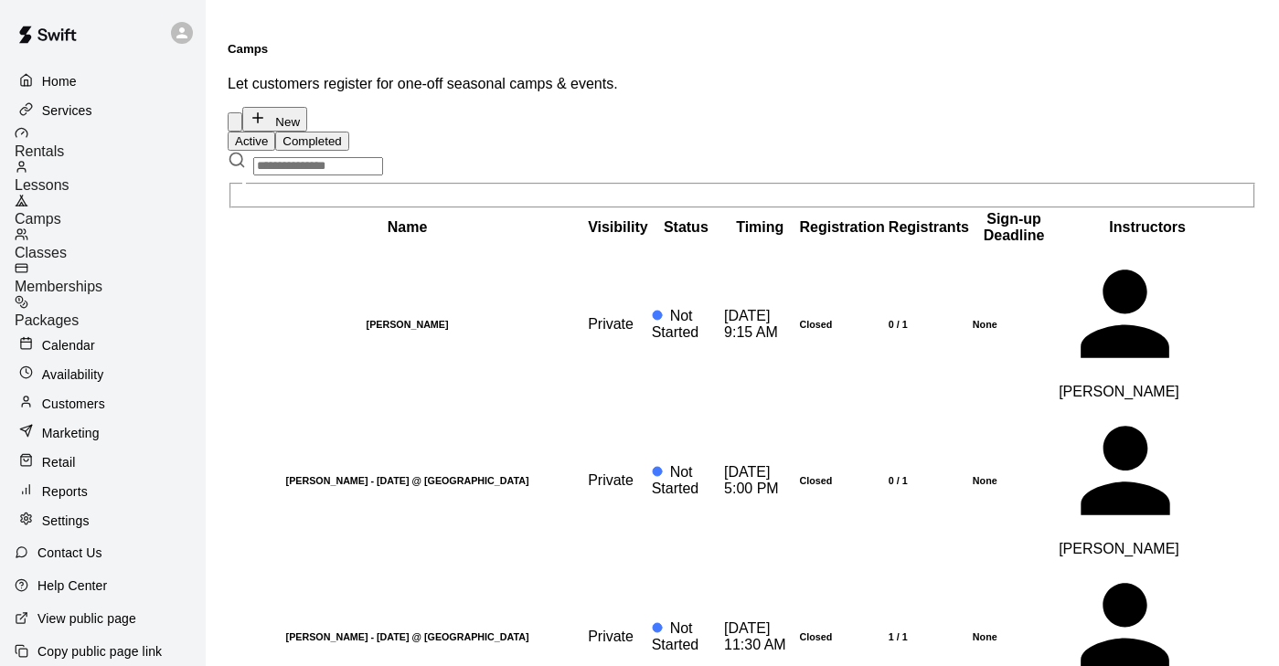
click at [69, 336] on p "Calendar" at bounding box center [68, 345] width 53 height 18
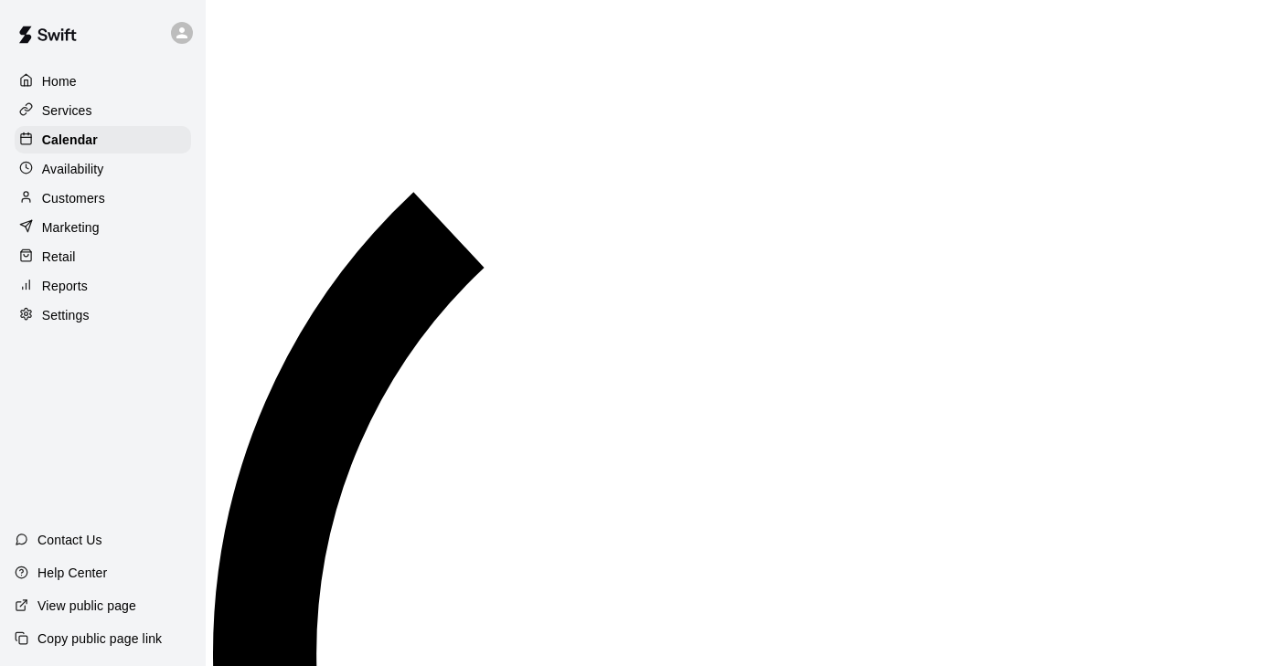
scroll to position [1135, 0]
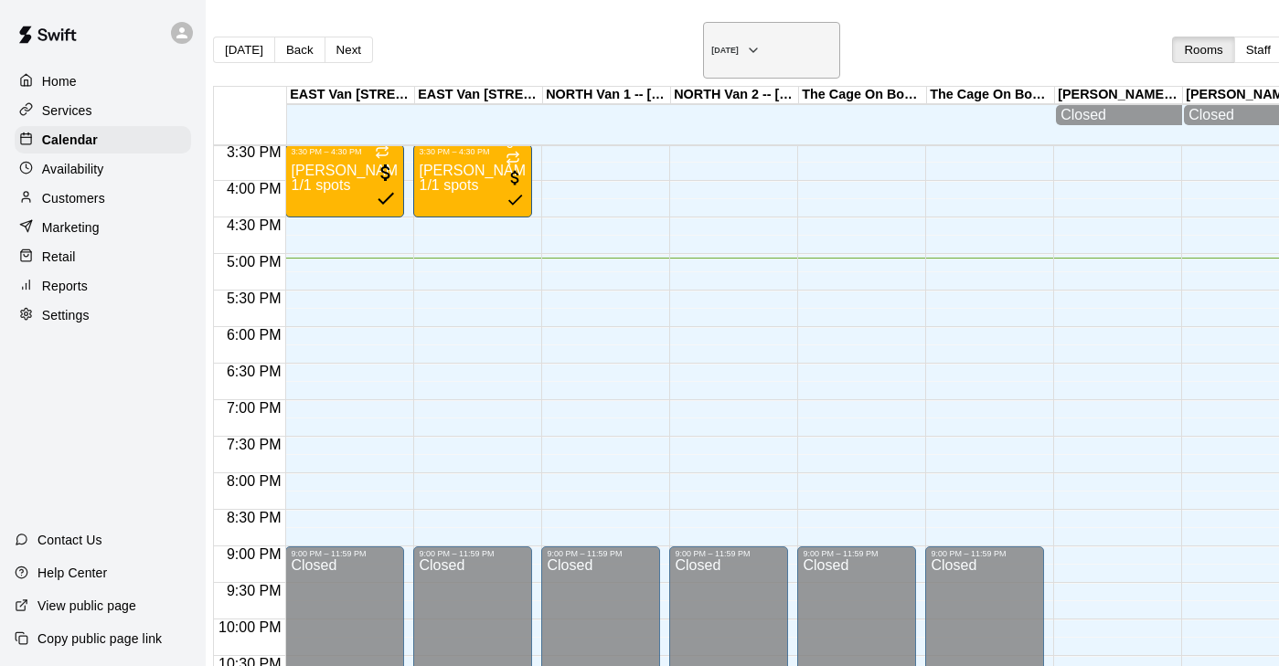
click at [746, 45] on icon "button" at bounding box center [753, 50] width 15 height 22
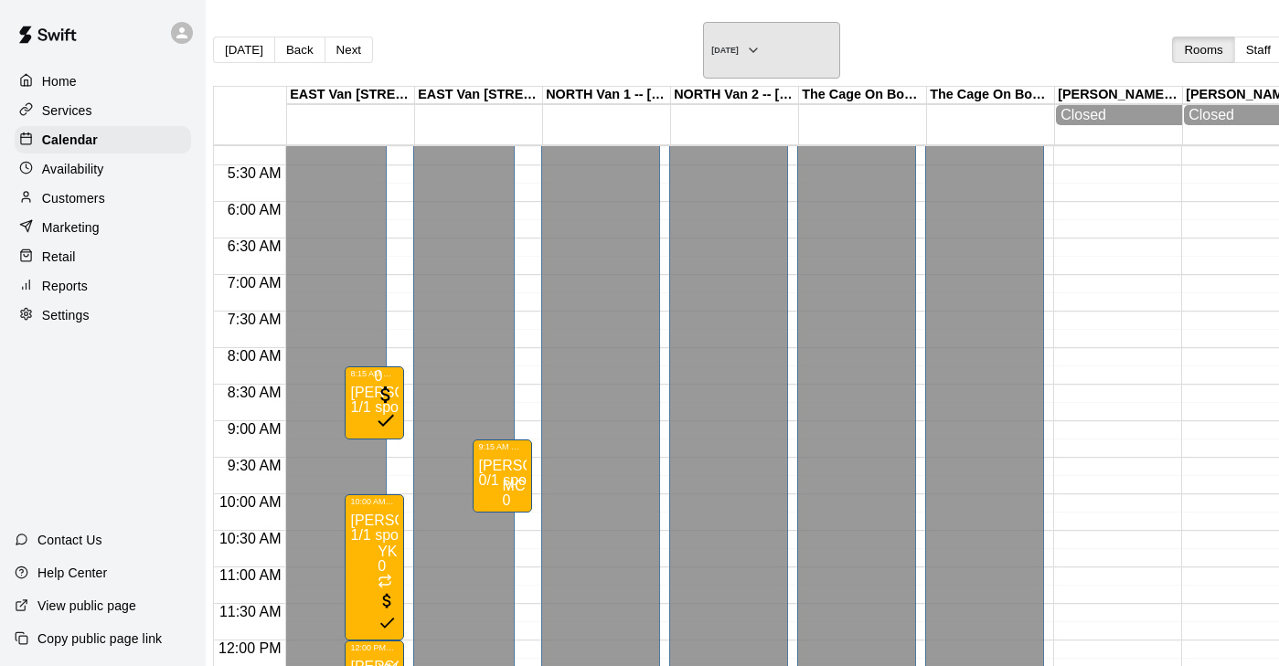
scroll to position [403, 0]
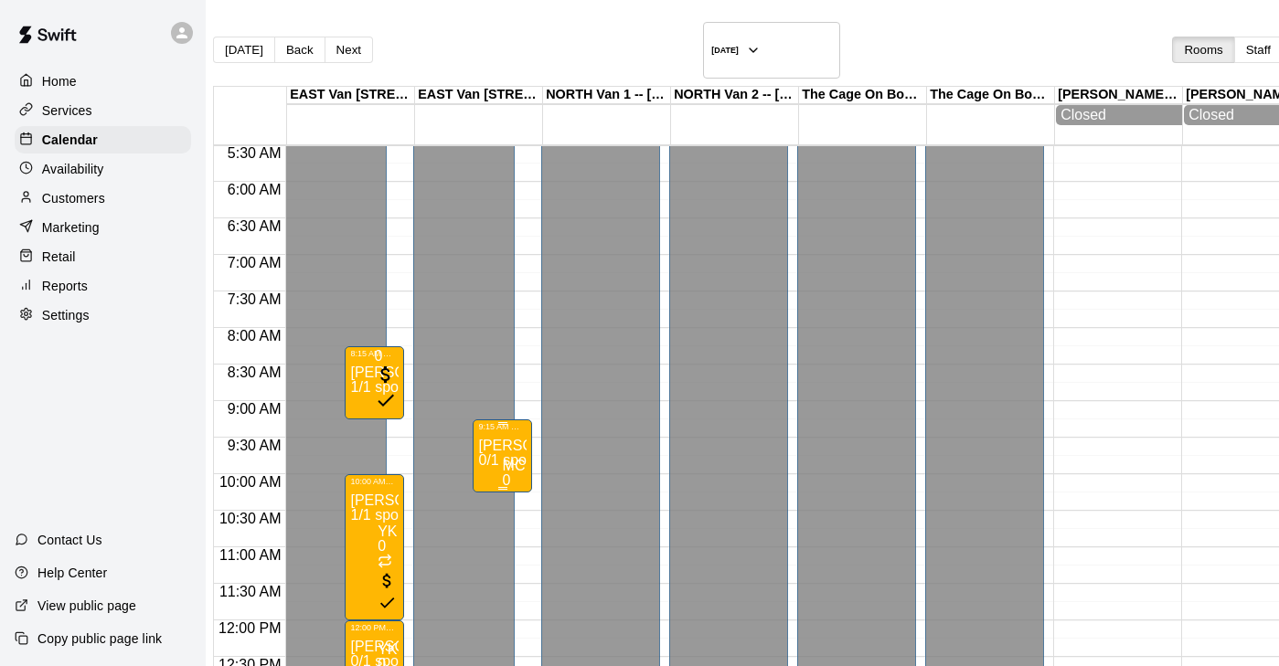
click at [526, 446] on p "[PERSON_NAME]" at bounding box center [502, 446] width 48 height 0
type input "****"
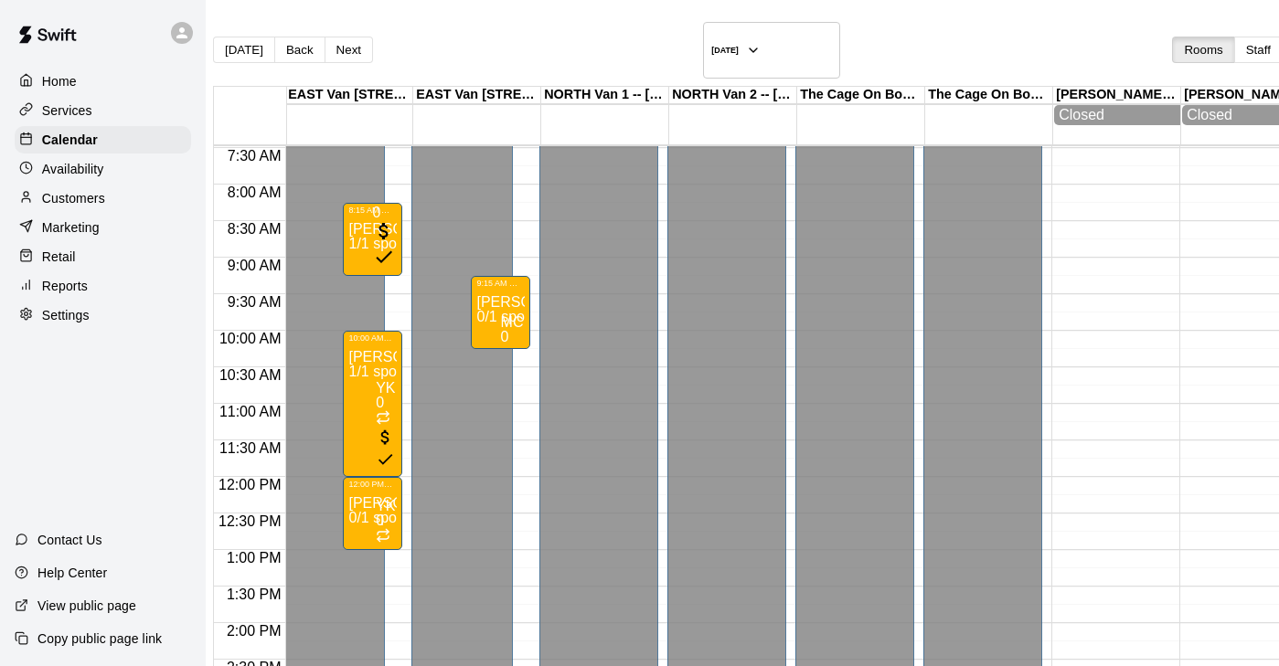
scroll to position [0, 1]
